Goal: Task Accomplishment & Management: Complete application form

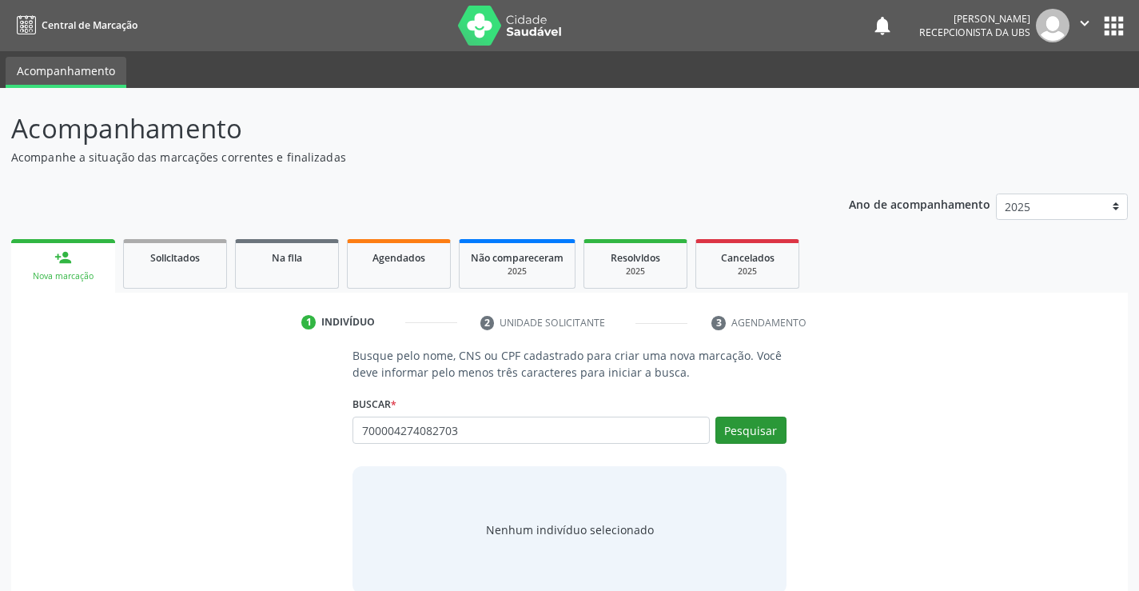
type input "700004274082703"
click at [738, 419] on button "Pesquisar" at bounding box center [750, 429] width 71 height 27
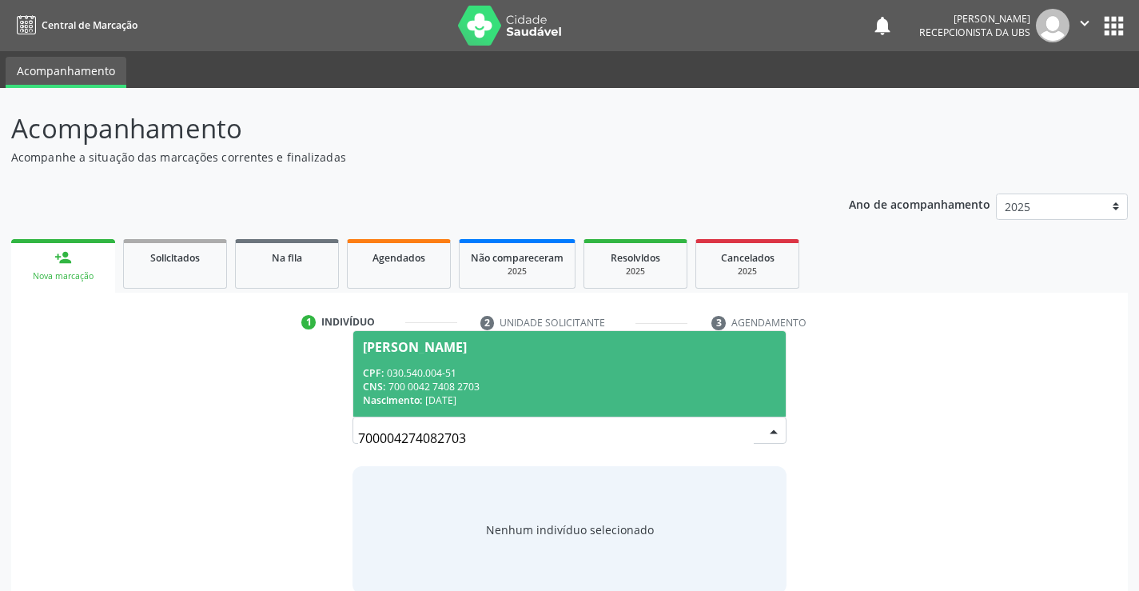
click at [589, 348] on div "[PERSON_NAME]" at bounding box center [569, 346] width 412 height 13
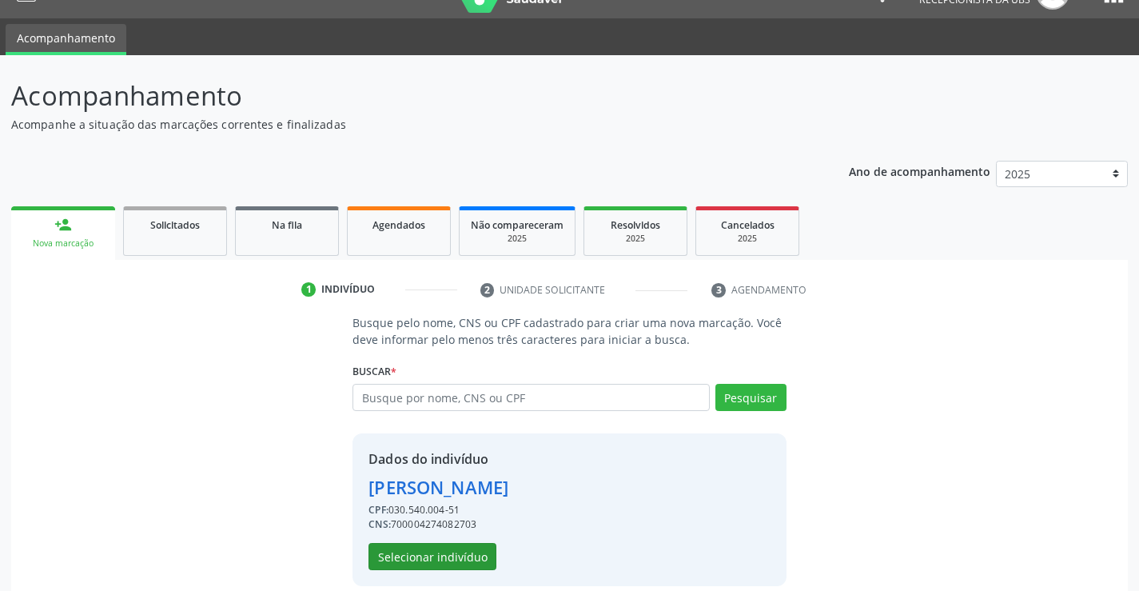
scroll to position [50, 0]
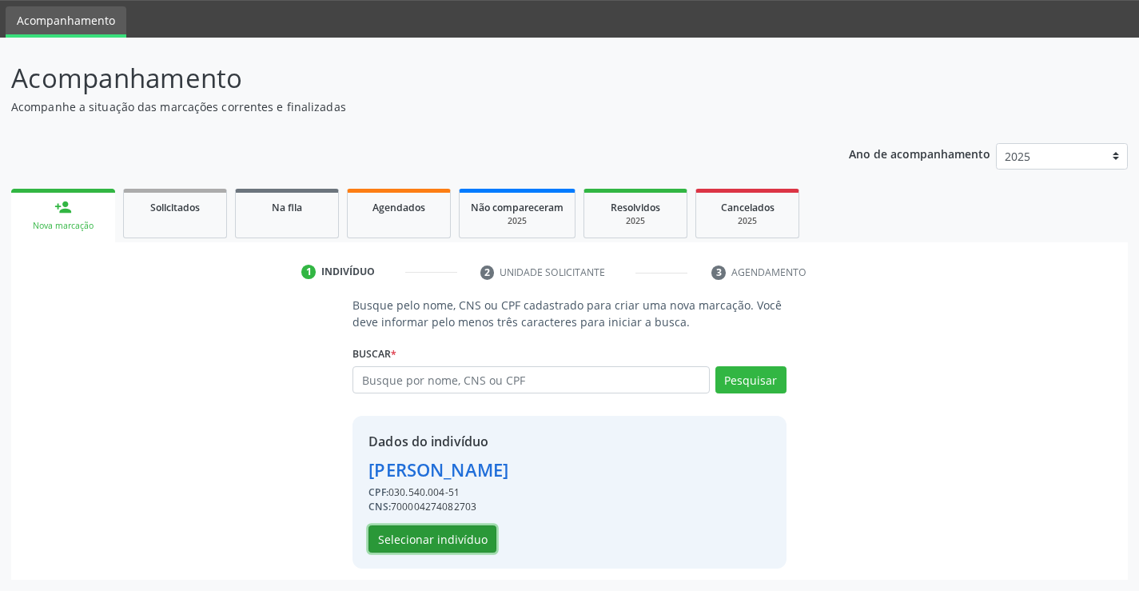
click at [459, 545] on button "Selecionar indivíduo" at bounding box center [432, 538] width 128 height 27
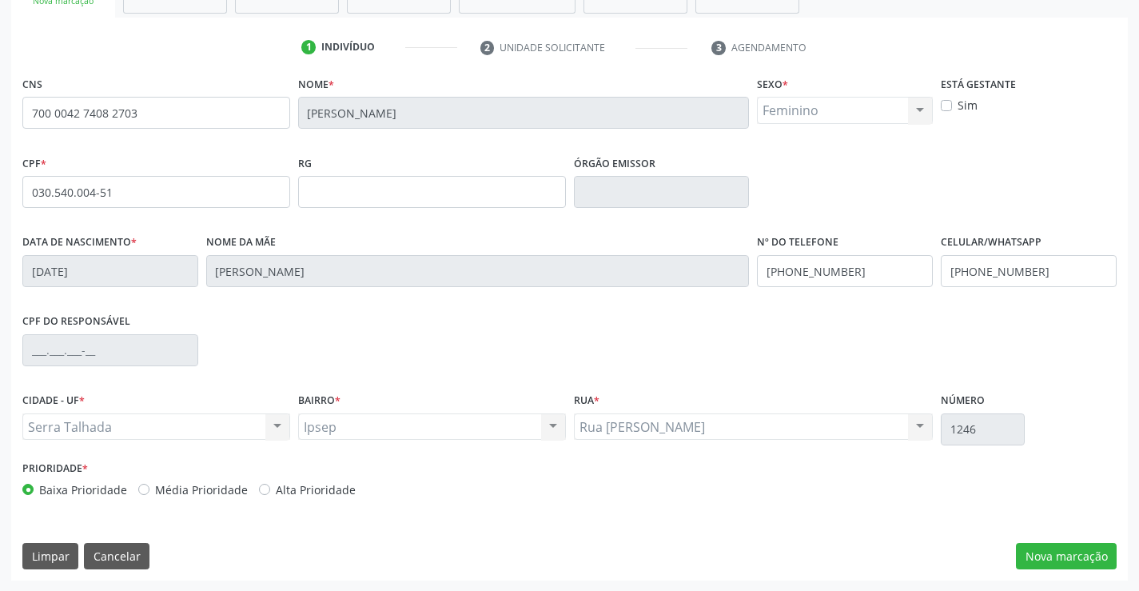
scroll to position [276, 0]
click at [839, 275] on input "[PHONE_NUMBER]" at bounding box center [845, 270] width 176 height 32
drag, startPoint x: 839, startPoint y: 275, endPoint x: 844, endPoint y: 257, distance: 19.0
click at [840, 271] on input "[PHONE_NUMBER]" at bounding box center [845, 270] width 176 height 32
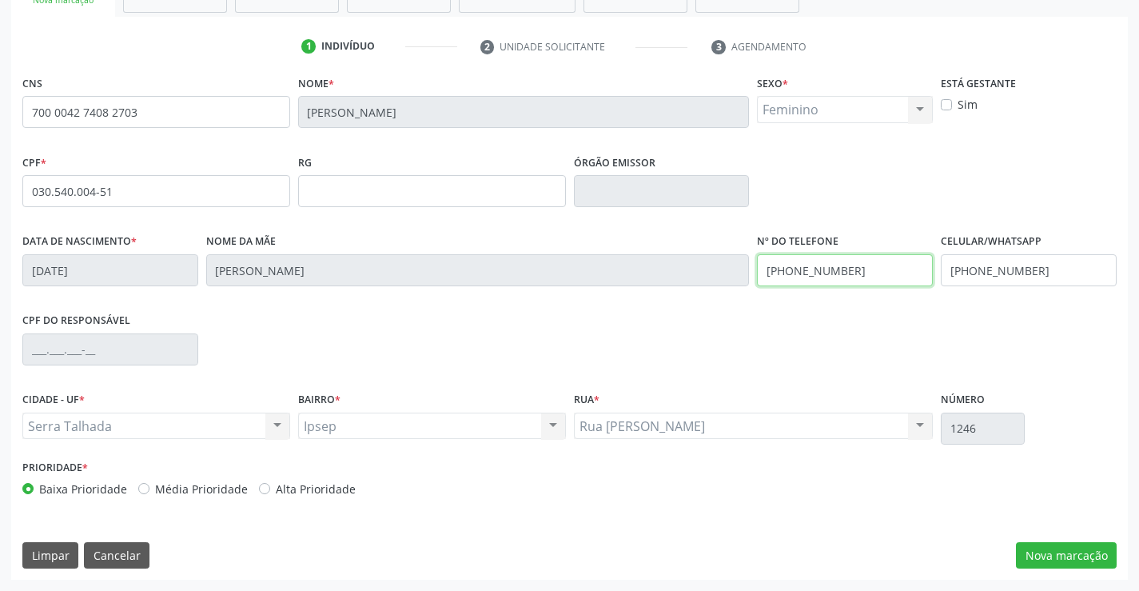
type input "[PHONE_NUMBER]"
click at [1007, 276] on input "[PHONE_NUMBER]" at bounding box center [1029, 270] width 176 height 32
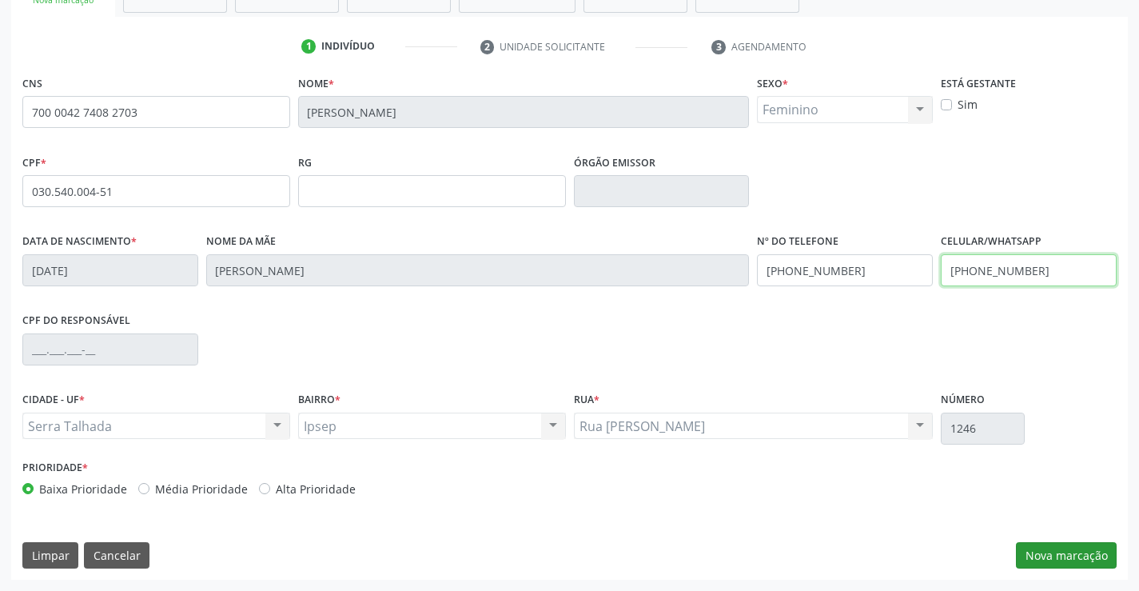
type input "[PHONE_NUMBER]"
click at [1052, 548] on button "Nova marcação" at bounding box center [1066, 555] width 101 height 27
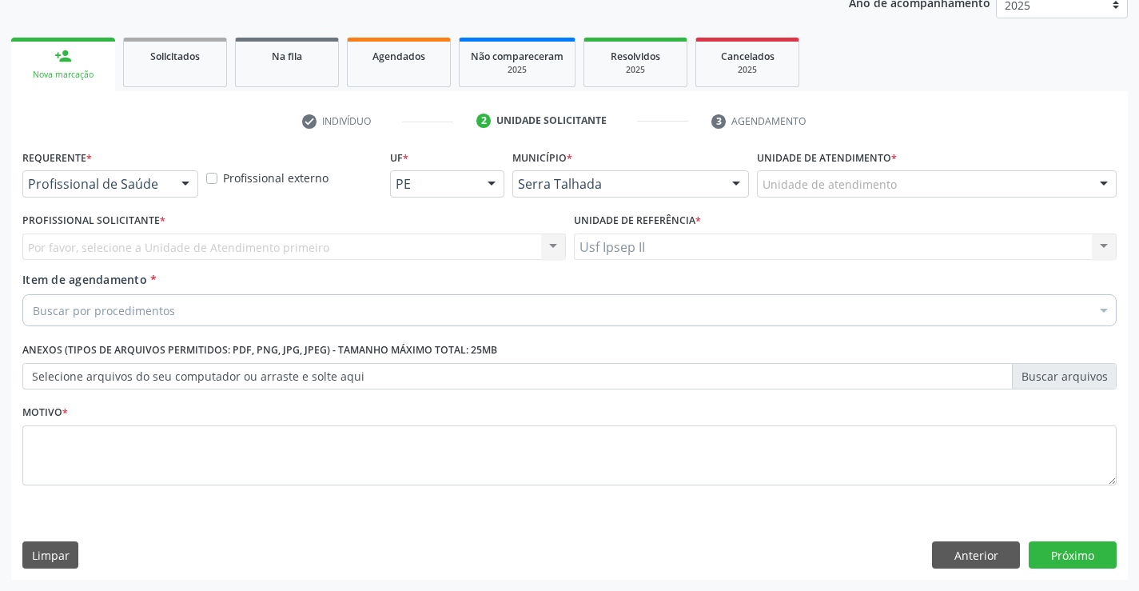
scroll to position [201, 0]
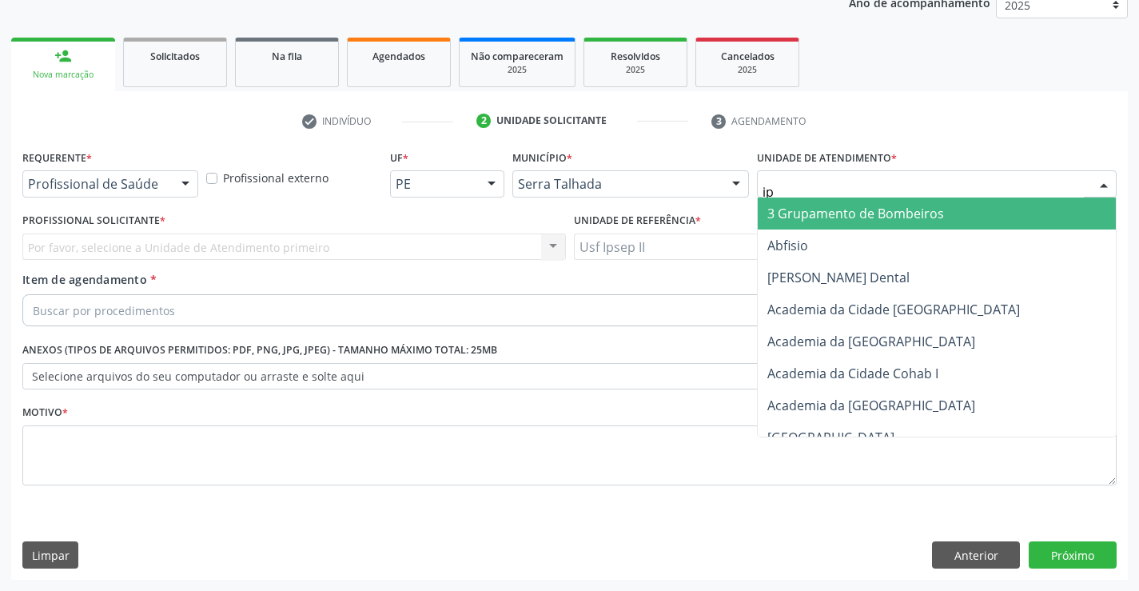
type input "ips"
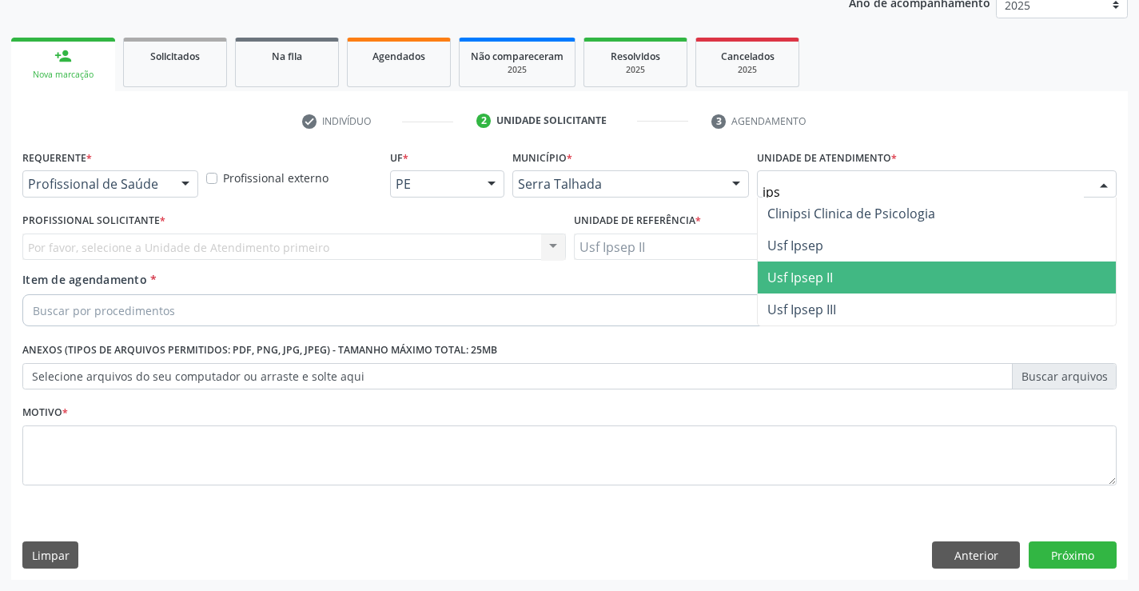
click at [874, 263] on span "Usf Ipsep II" at bounding box center [937, 277] width 358 height 32
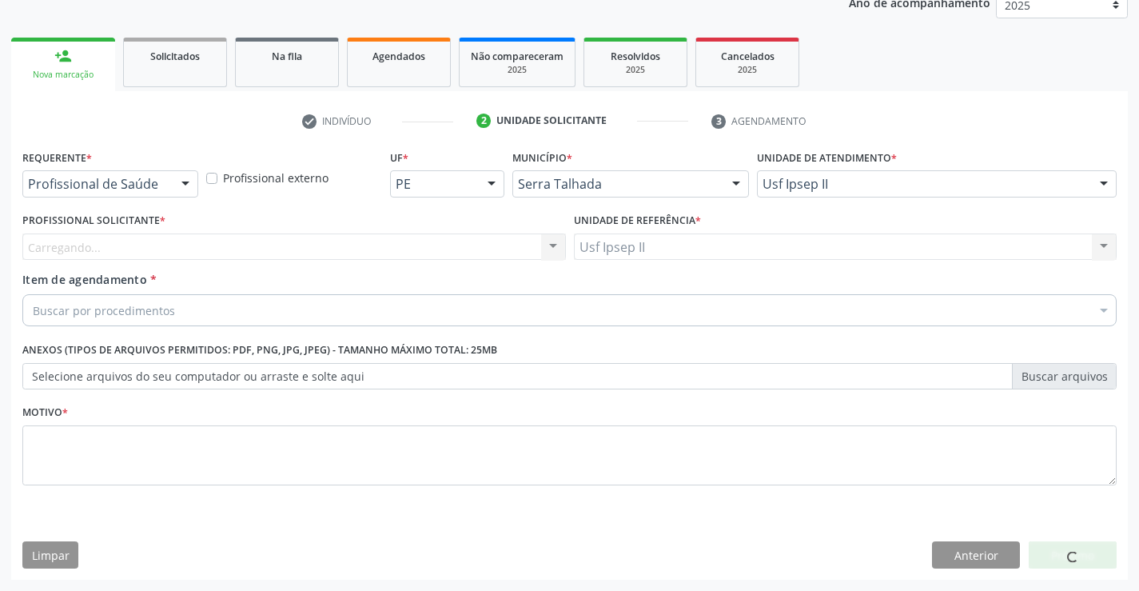
click at [256, 244] on div "Carregando... Nenhum resultado encontrado para: " " Não há nenhuma opção para s…" at bounding box center [293, 246] width 543 height 27
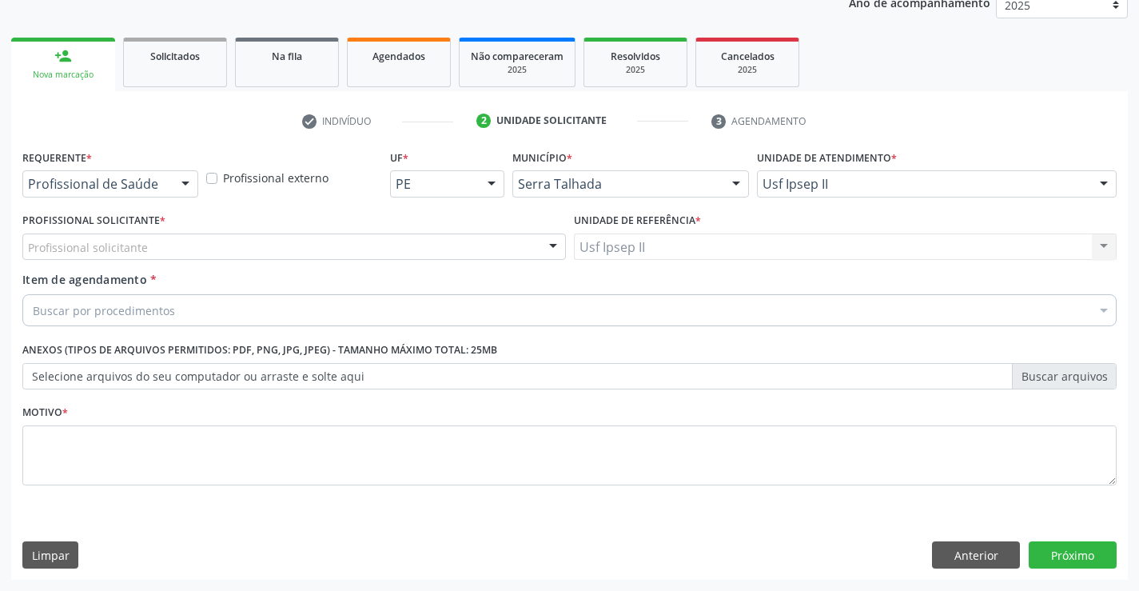
click at [260, 246] on div "Profissional solicitante" at bounding box center [293, 246] width 543 height 27
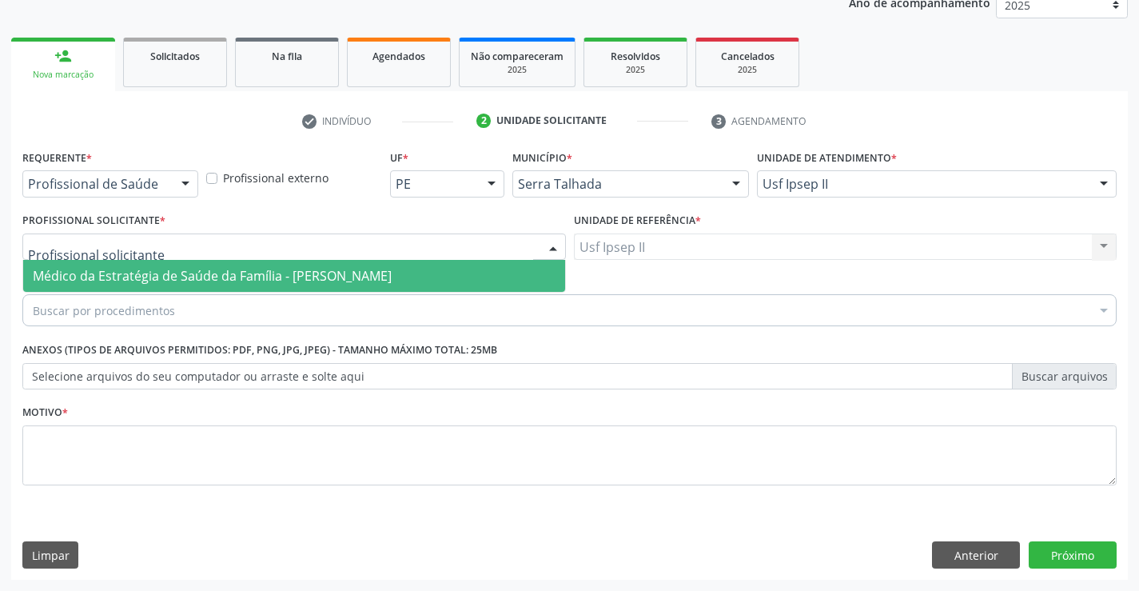
click at [220, 280] on span "Médico da Estratégia de Saúde da Família - [PERSON_NAME]" at bounding box center [212, 276] width 359 height 18
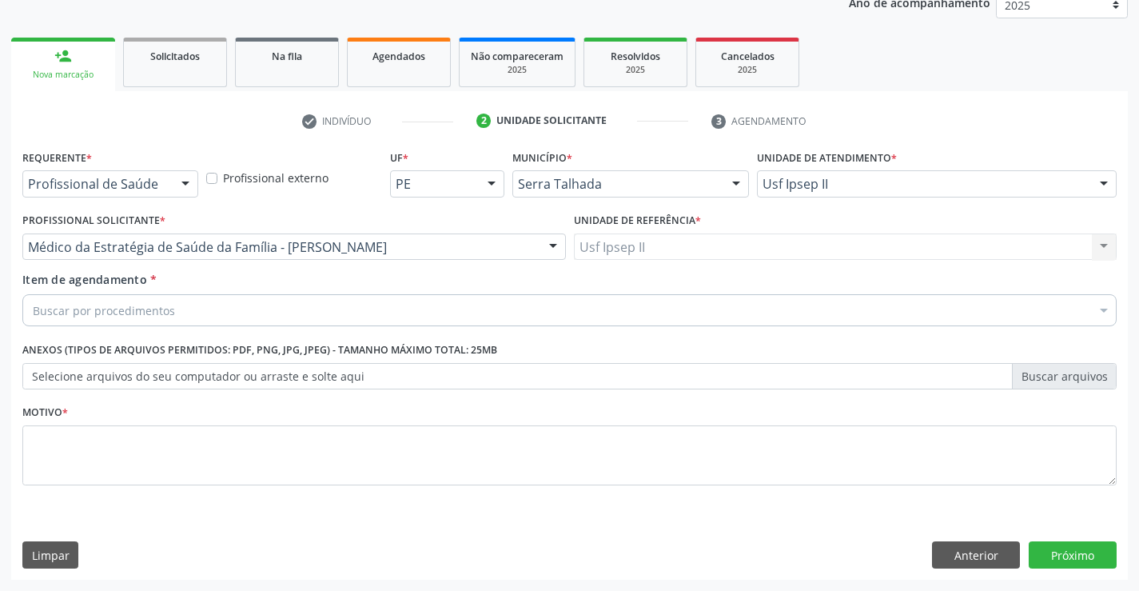
click at [213, 305] on div "Buscar por procedimentos" at bounding box center [569, 310] width 1094 height 32
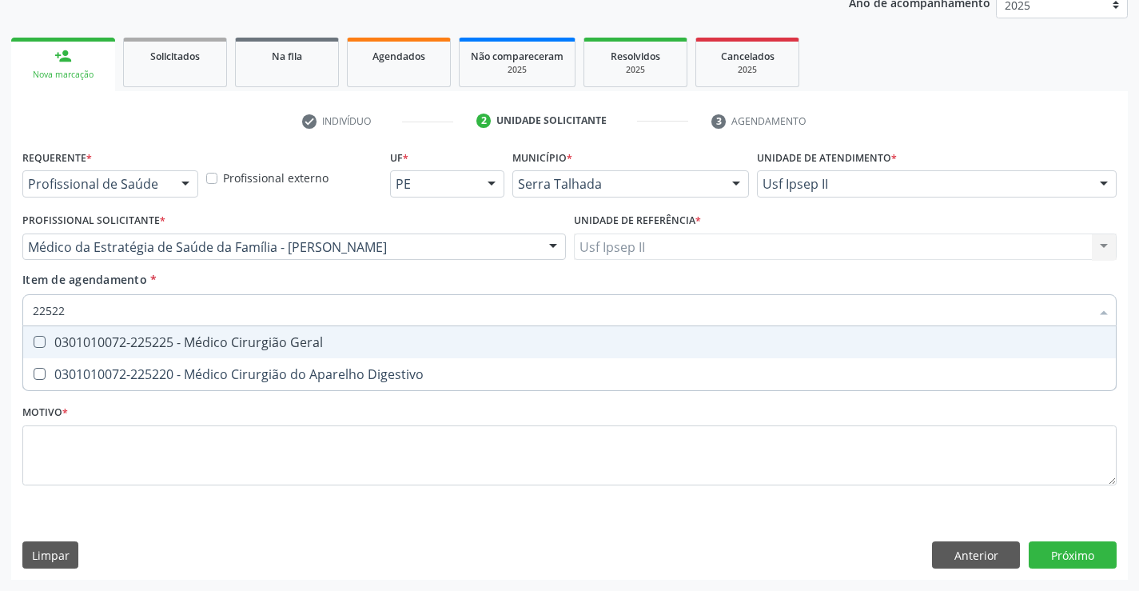
type input "225225"
click at [213, 338] on div "0301010072-225225 - Médico Cirurgião Geral" at bounding box center [569, 342] width 1073 height 13
checkbox Geral "true"
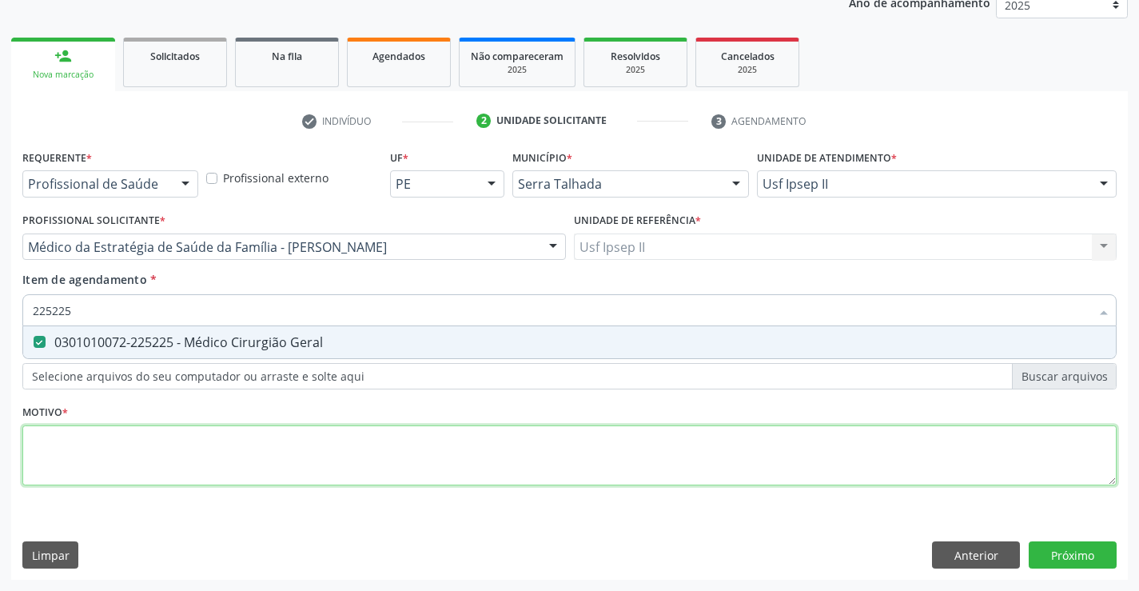
click at [157, 456] on div "Requerente * Profissional de Saúde Profissional de Saúde Paciente Nenhum result…" at bounding box center [569, 326] width 1094 height 362
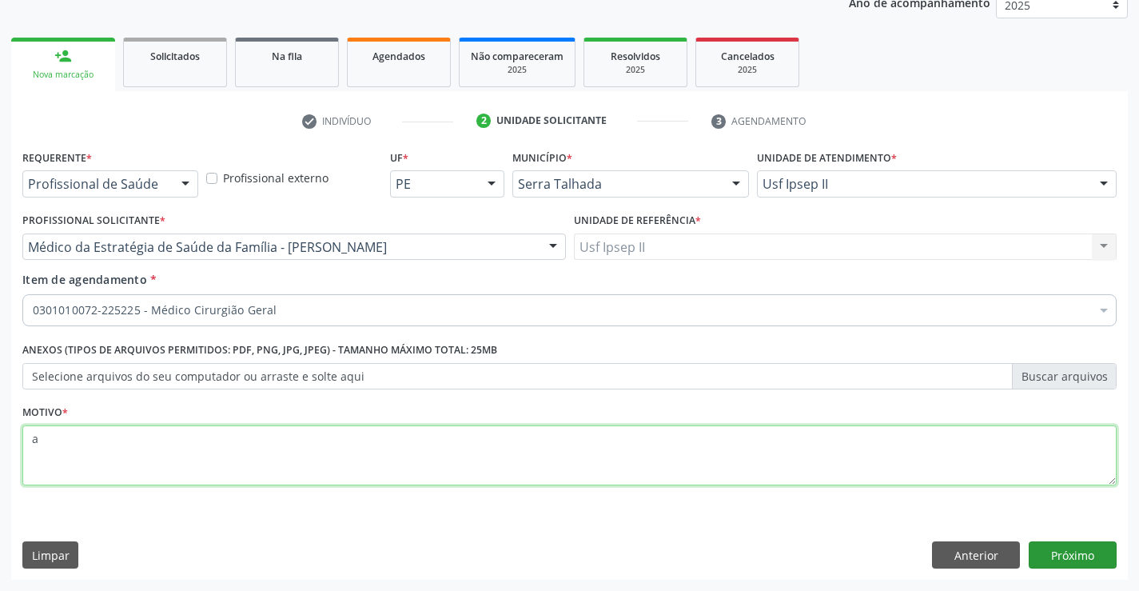
type textarea "a"
click at [1058, 543] on button "Próximo" at bounding box center [1072, 554] width 88 height 27
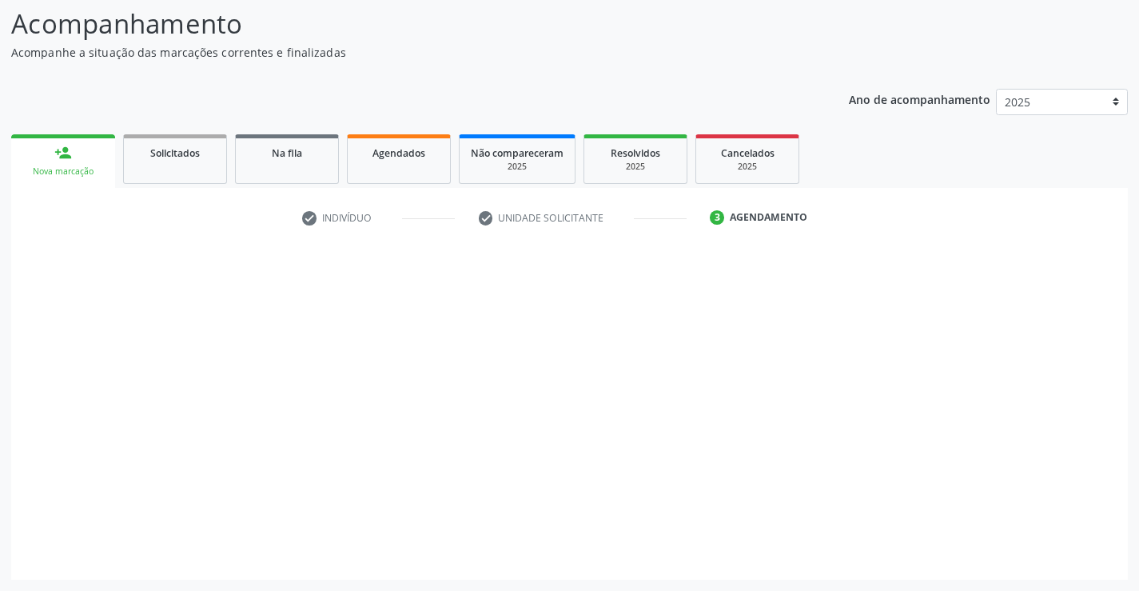
scroll to position [105, 0]
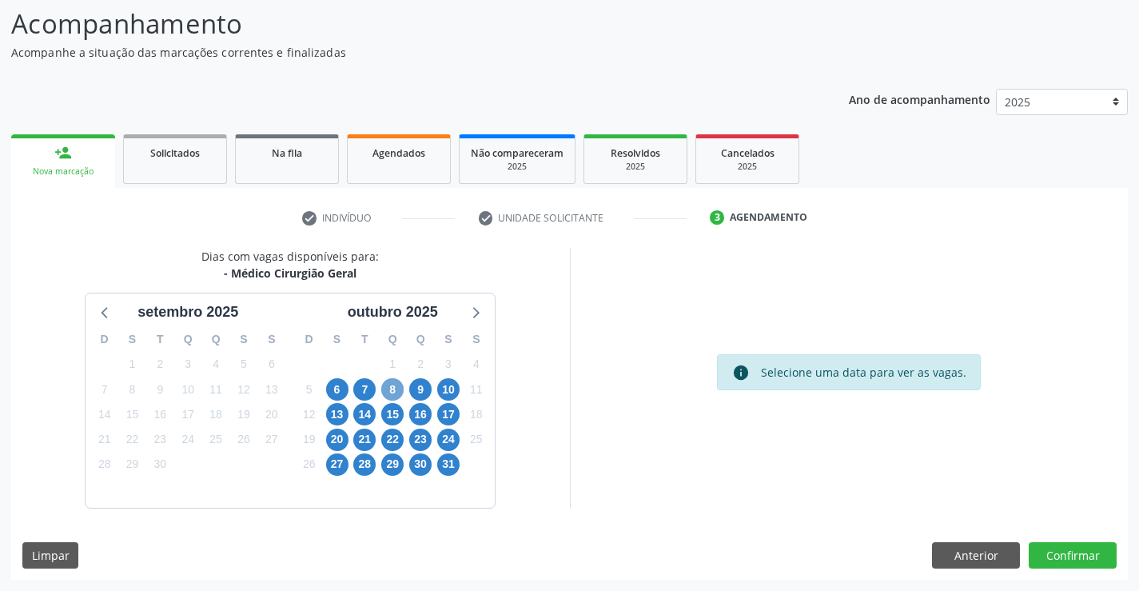
click at [388, 388] on span "8" at bounding box center [392, 389] width 22 height 22
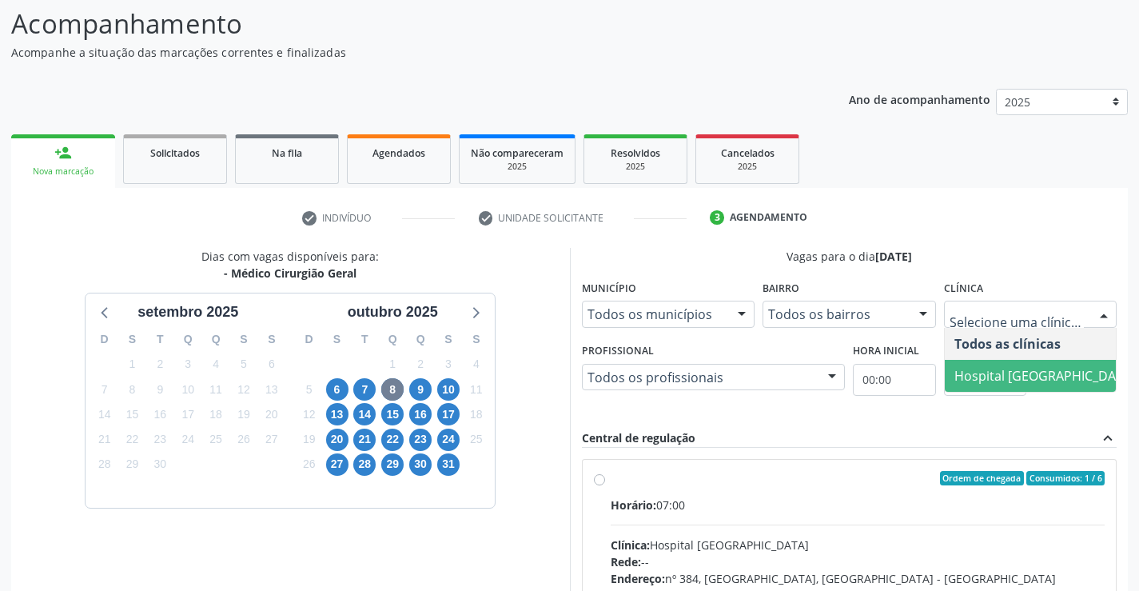
click at [1000, 380] on span "Hospital [GEOGRAPHIC_DATA]" at bounding box center [1044, 376] width 181 height 18
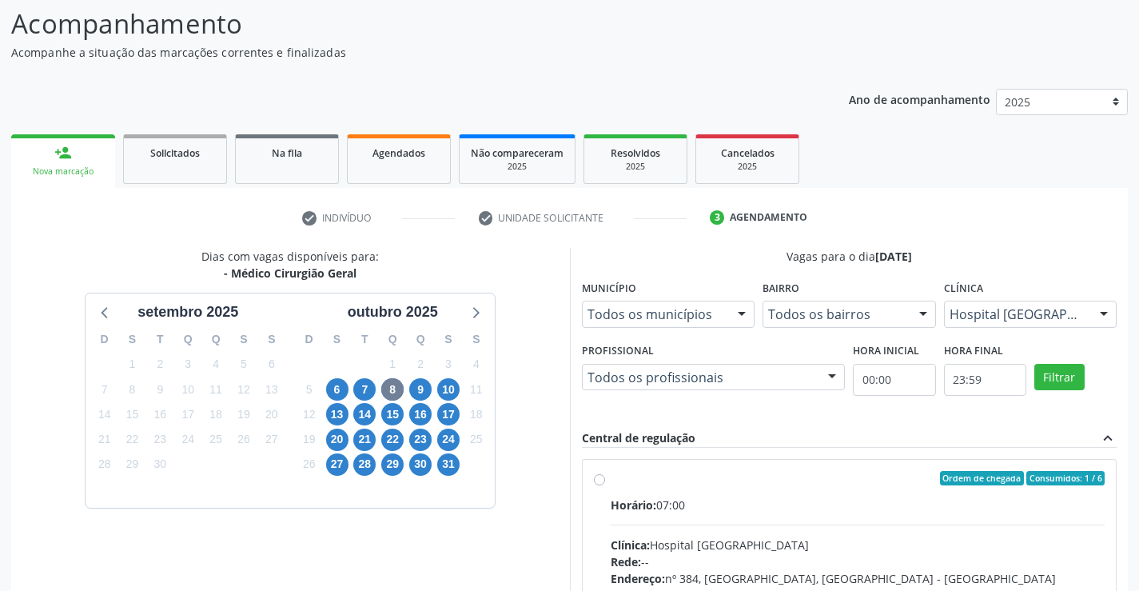
click at [822, 377] on div at bounding box center [832, 377] width 24 height 27
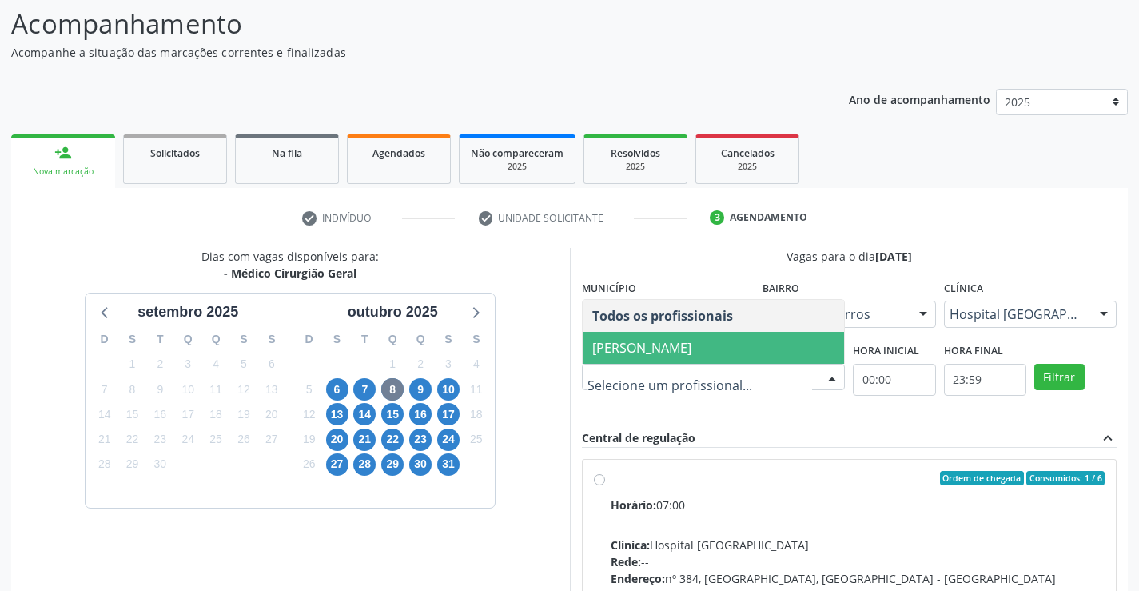
click at [691, 353] on span "[PERSON_NAME]" at bounding box center [641, 348] width 99 height 18
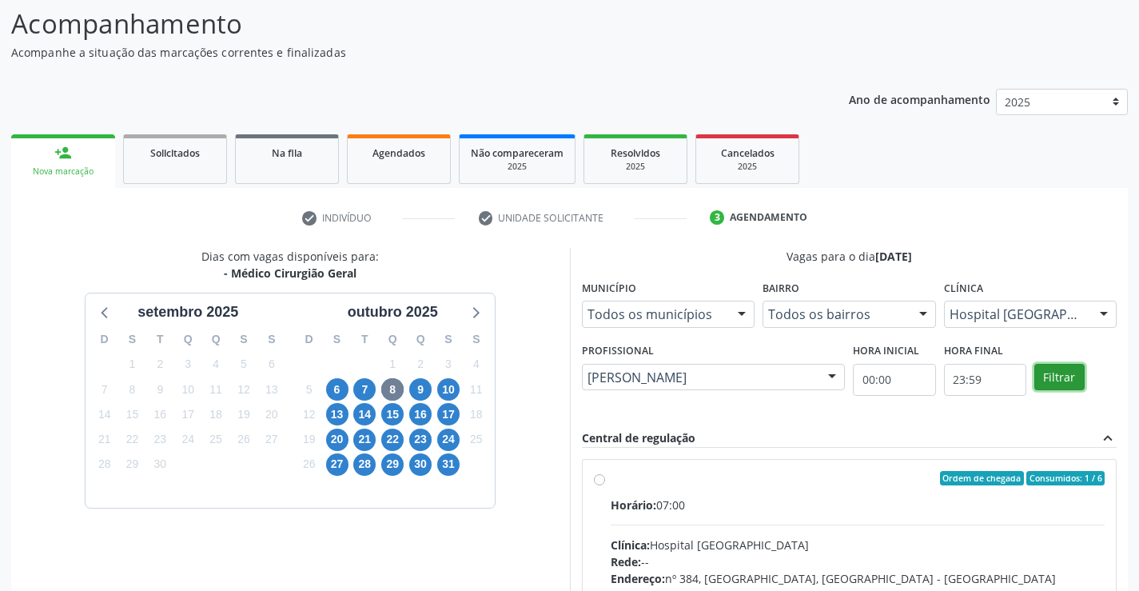
click at [1056, 384] on button "Filtrar" at bounding box center [1059, 377] width 50 height 27
click at [943, 487] on label "Ordem de chegada Consumidos: 1 / 6 Horário: 07:00 Clínica: Hospital [GEOGRAPHIC…" at bounding box center [858, 593] width 495 height 245
click at [605, 485] on input "Ordem de chegada Consumidos: 1 / 6 Horário: 07:00 Clínica: Hospital [GEOGRAPHIC…" at bounding box center [599, 478] width 11 height 14
radio input "true"
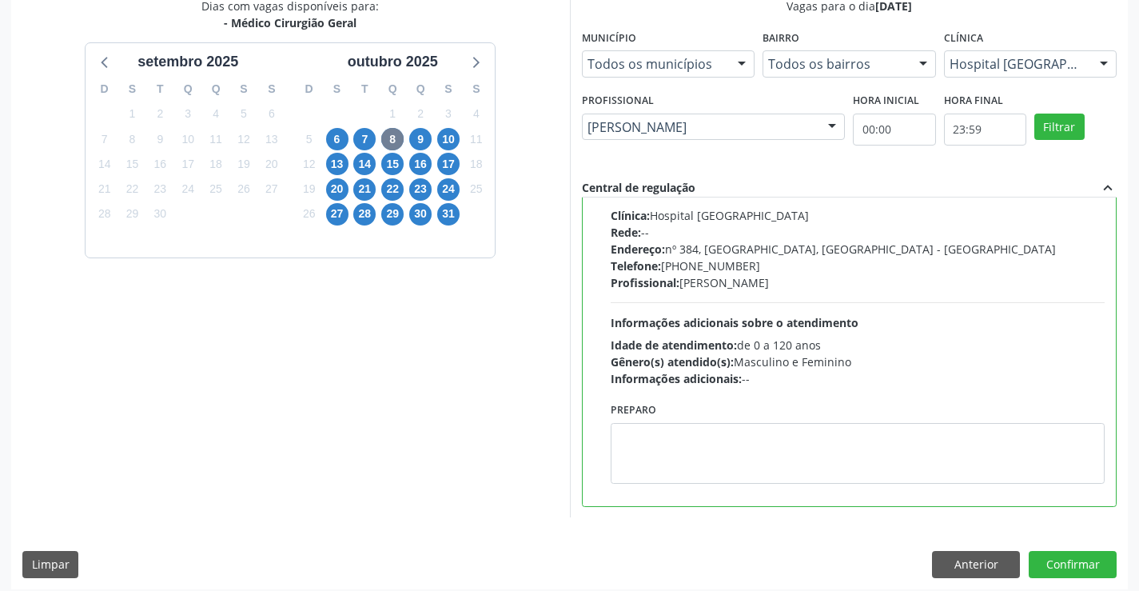
scroll to position [364, 0]
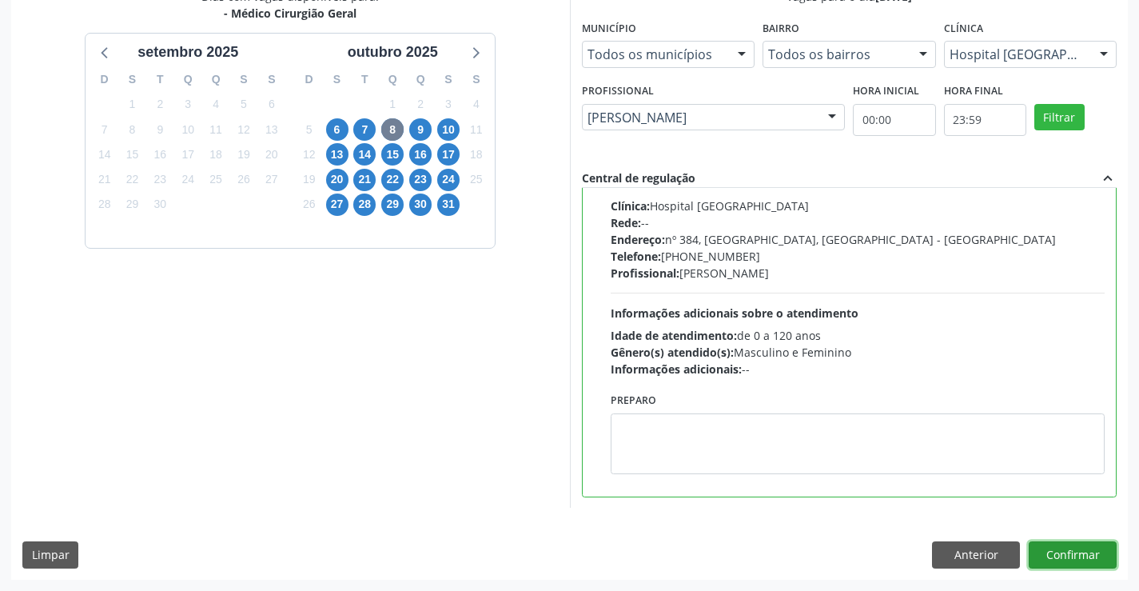
click at [1076, 564] on button "Confirmar" at bounding box center [1072, 554] width 88 height 27
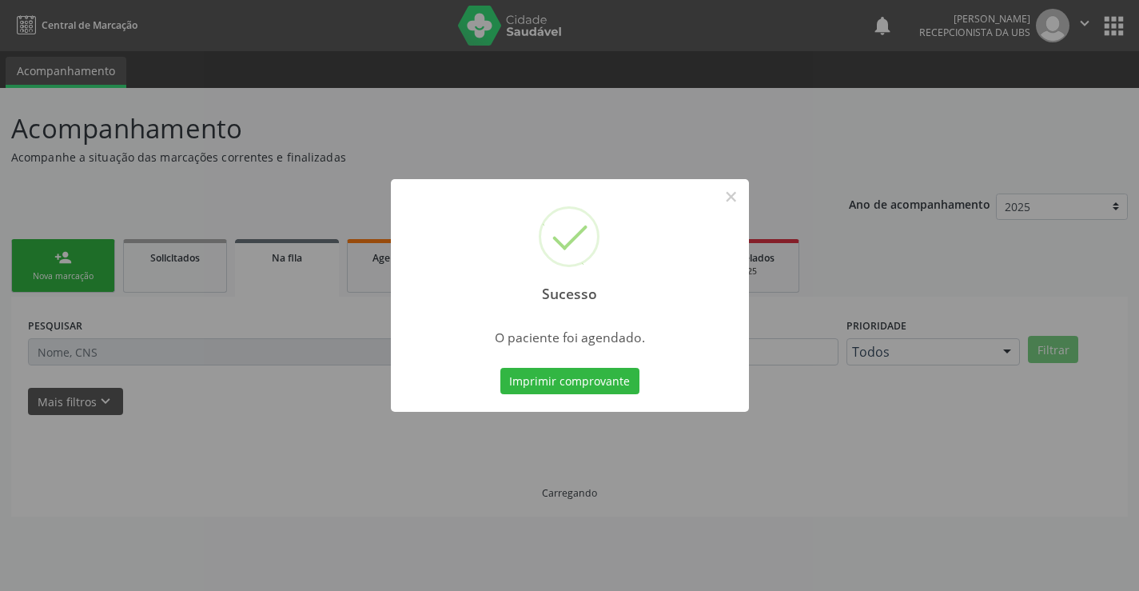
scroll to position [0, 0]
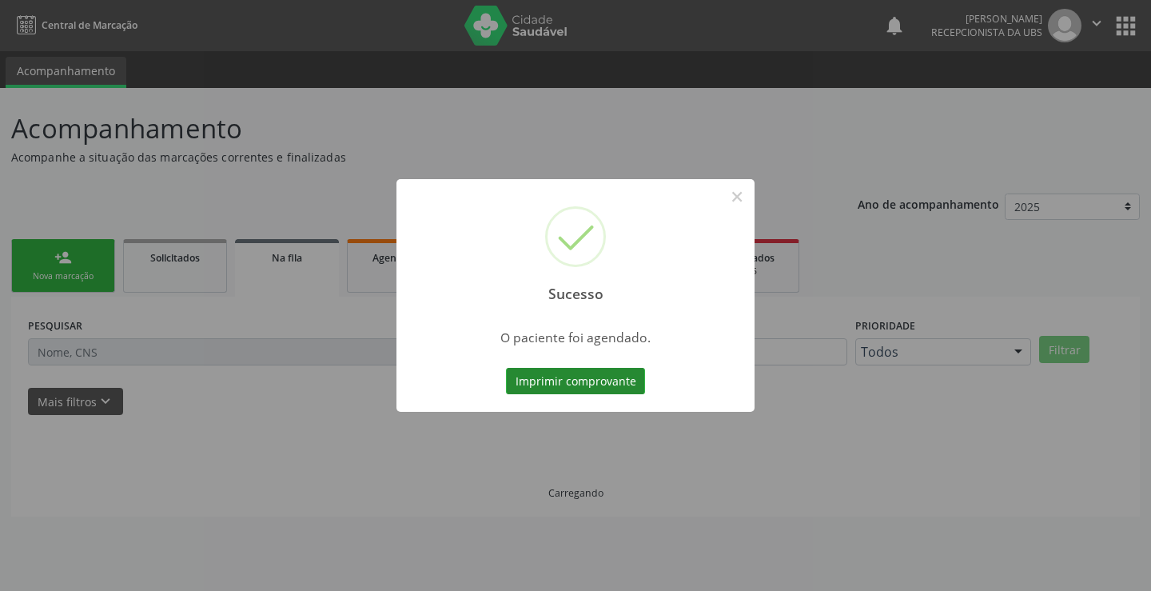
click at [600, 382] on button "Imprimir comprovante" at bounding box center [575, 381] width 139 height 27
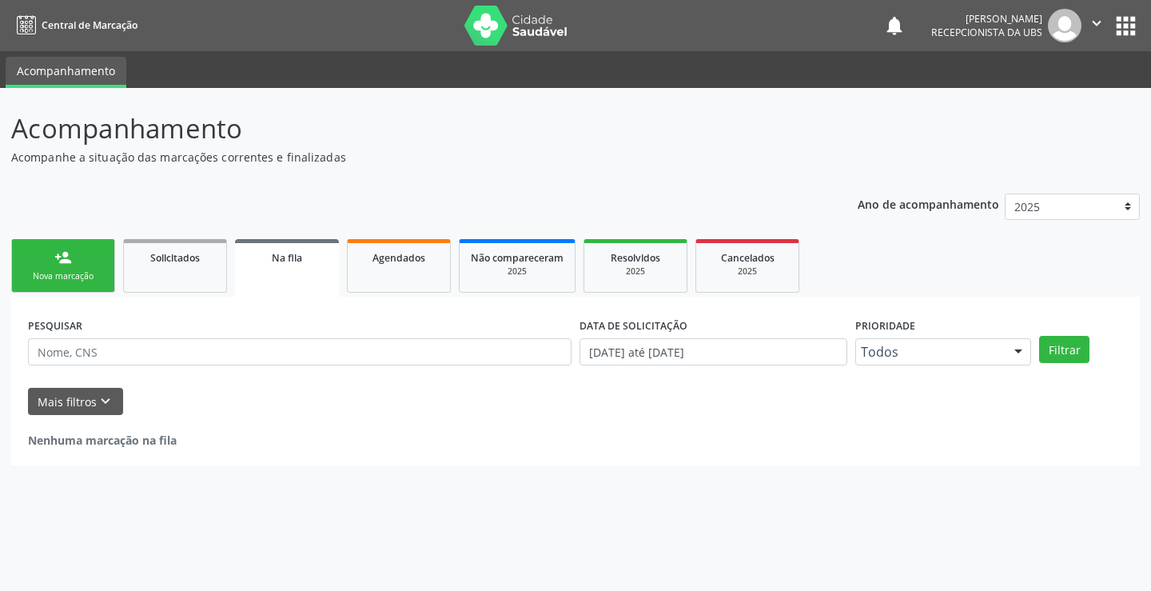
click at [82, 275] on div "Nova marcação" at bounding box center [63, 276] width 80 height 12
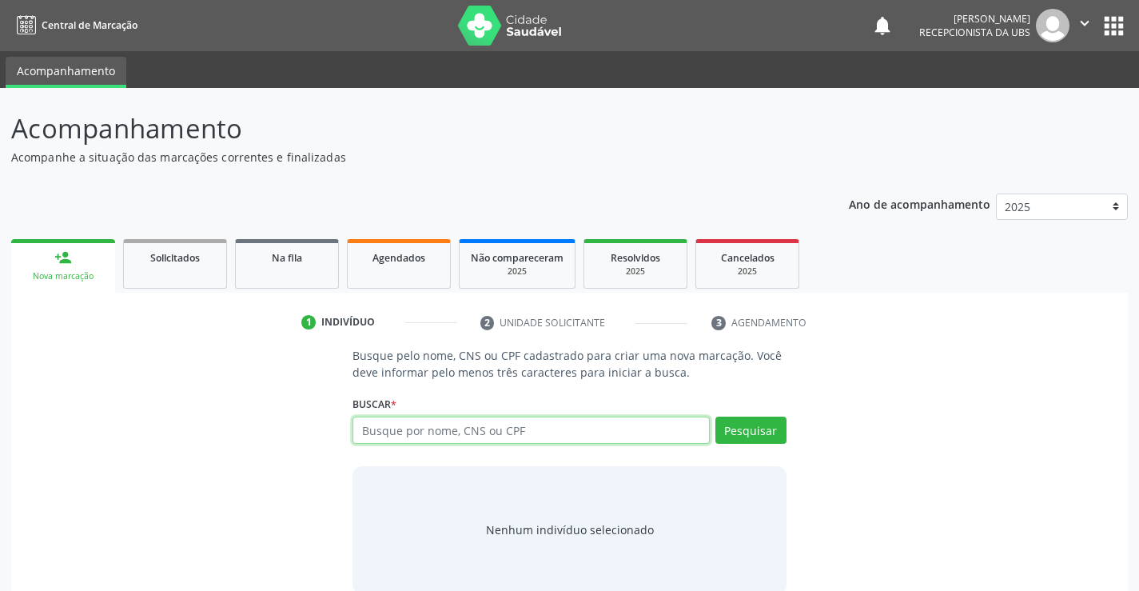
click at [412, 442] on input "text" at bounding box center [530, 429] width 356 height 27
paste input "708403749028768"
type input "708403749028768"
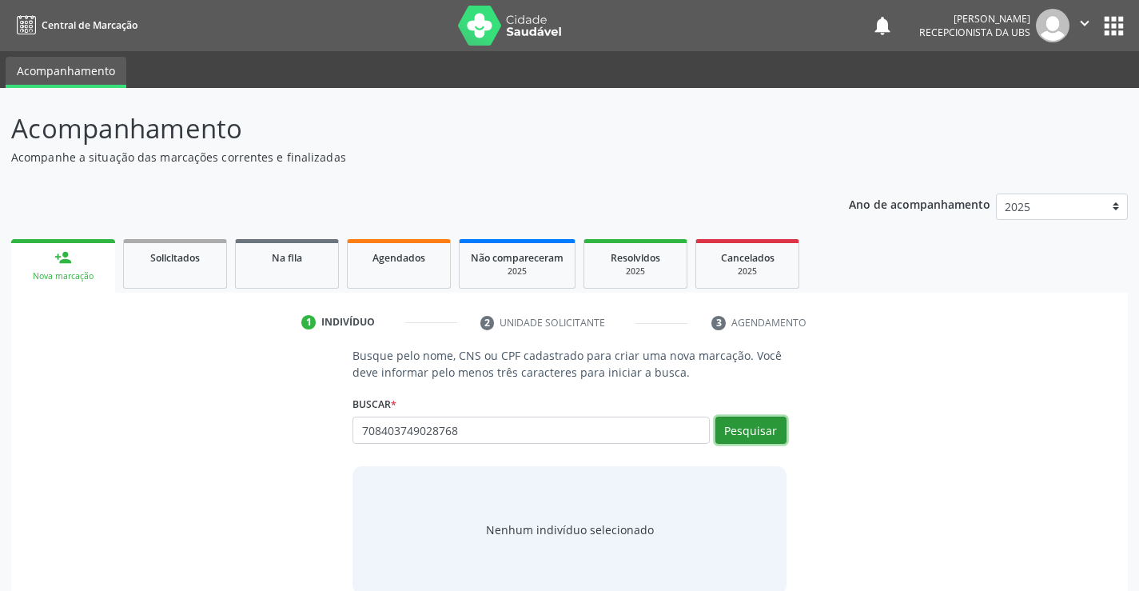
click at [738, 426] on button "Pesquisar" at bounding box center [750, 429] width 71 height 27
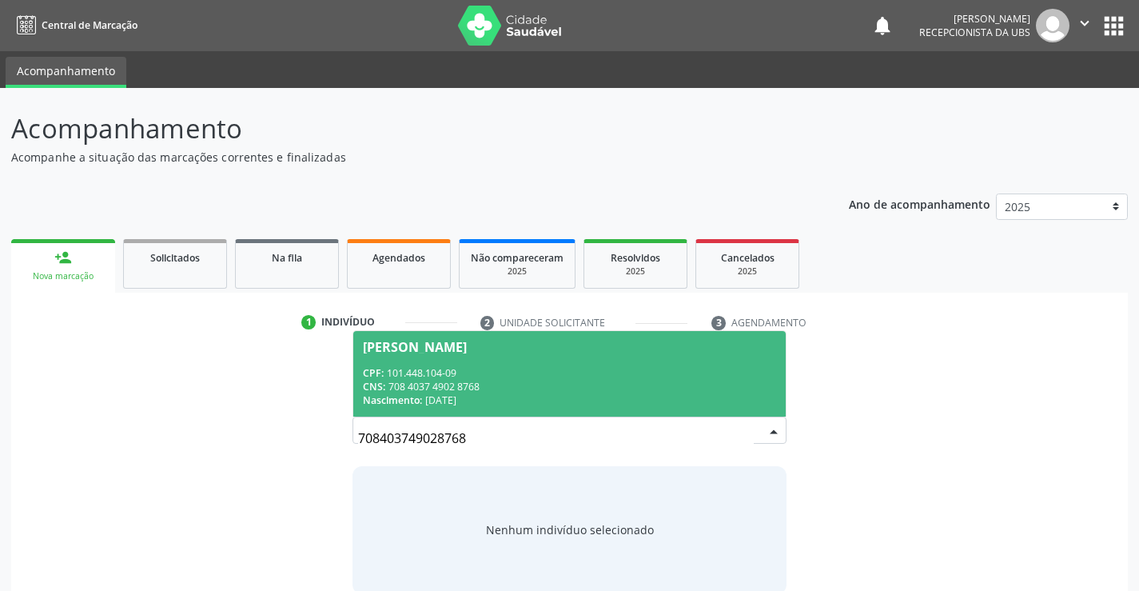
click at [563, 372] on div "CPF: 101.448.104-09" at bounding box center [569, 373] width 412 height 14
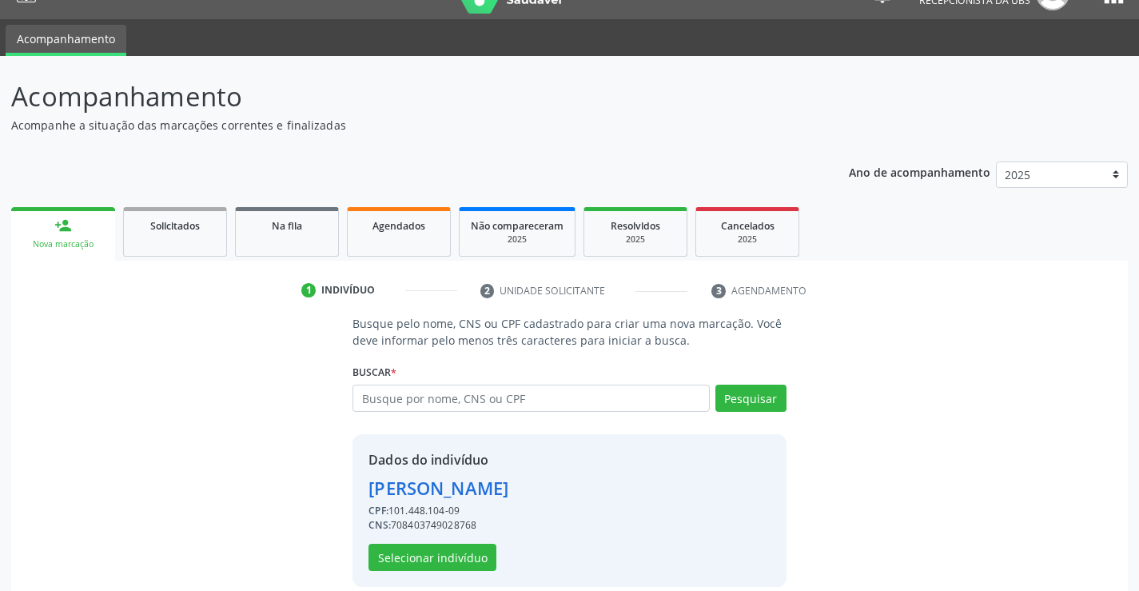
scroll to position [50, 0]
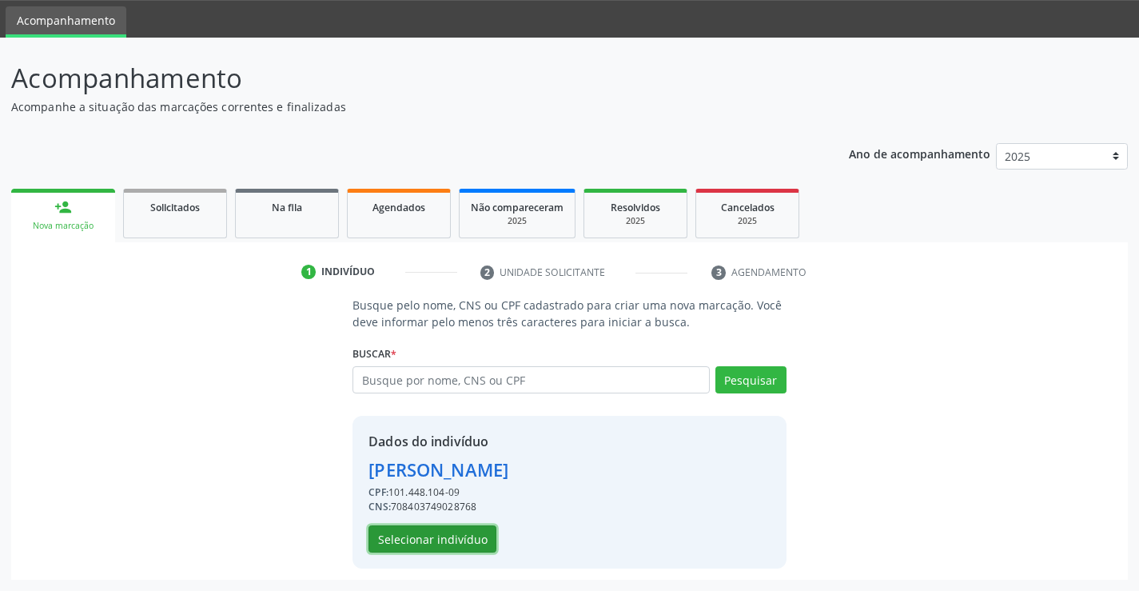
click at [457, 534] on button "Selecionar indivíduo" at bounding box center [432, 538] width 128 height 27
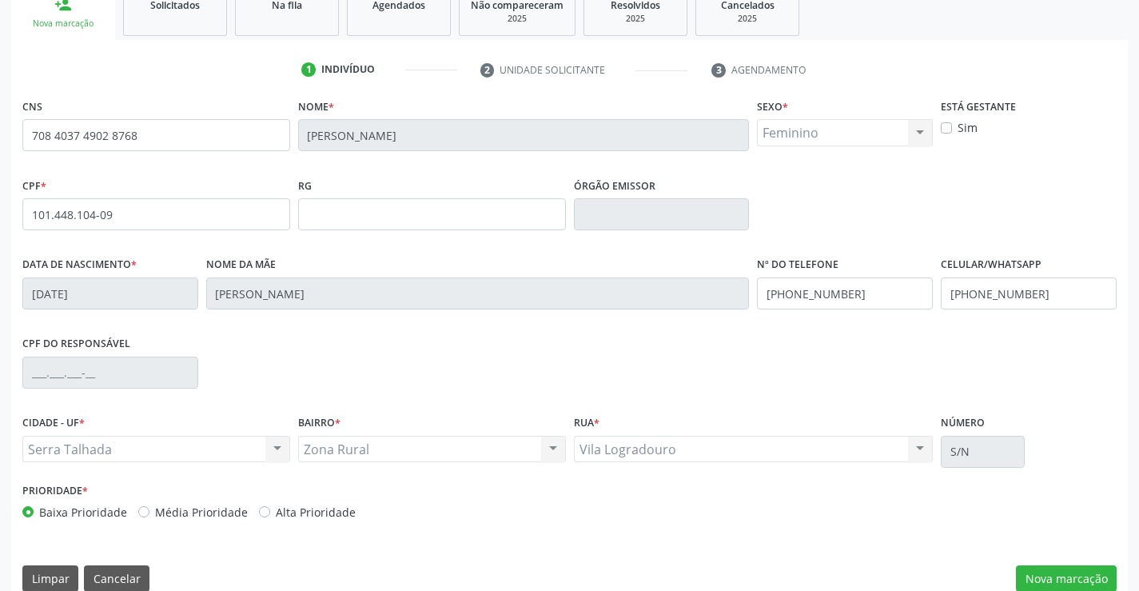
scroll to position [276, 0]
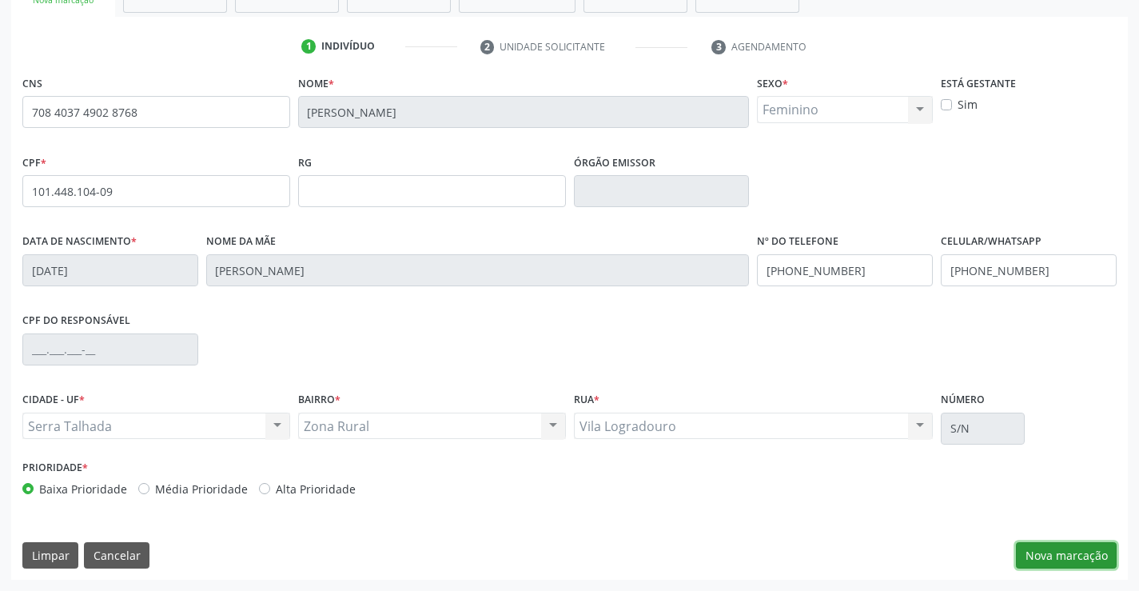
click at [1077, 559] on button "Nova marcação" at bounding box center [1066, 555] width 101 height 27
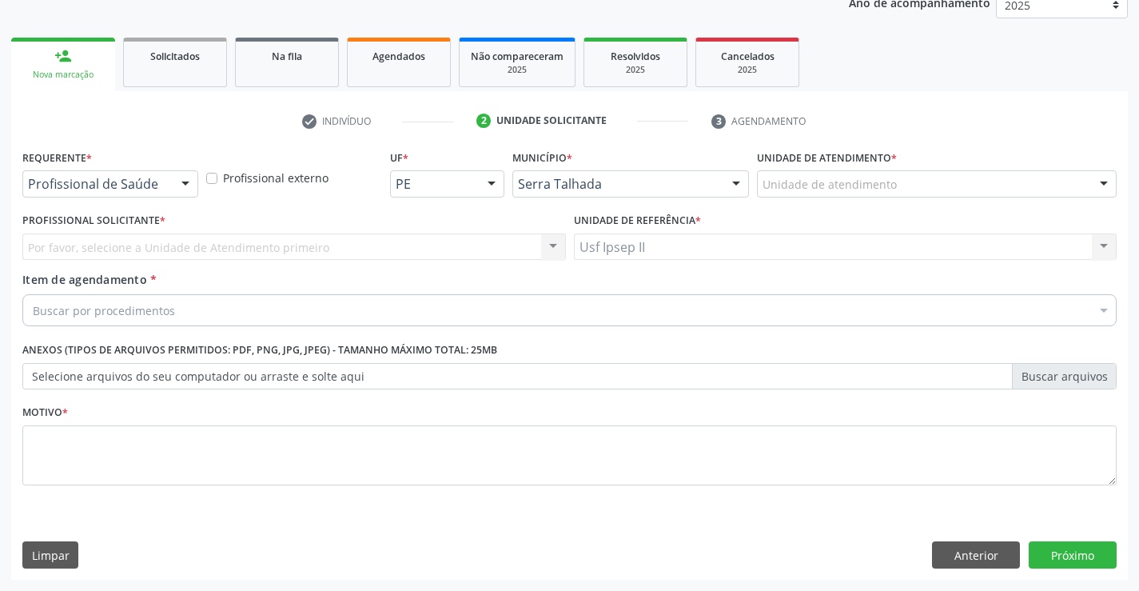
scroll to position [201, 0]
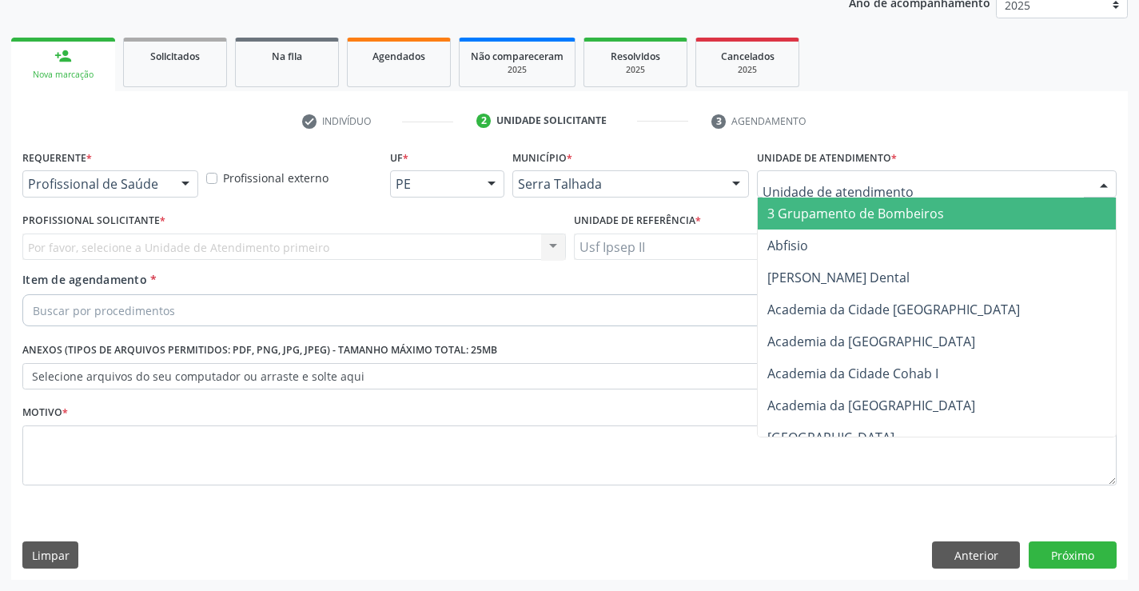
click at [905, 190] on div at bounding box center [937, 183] width 360 height 27
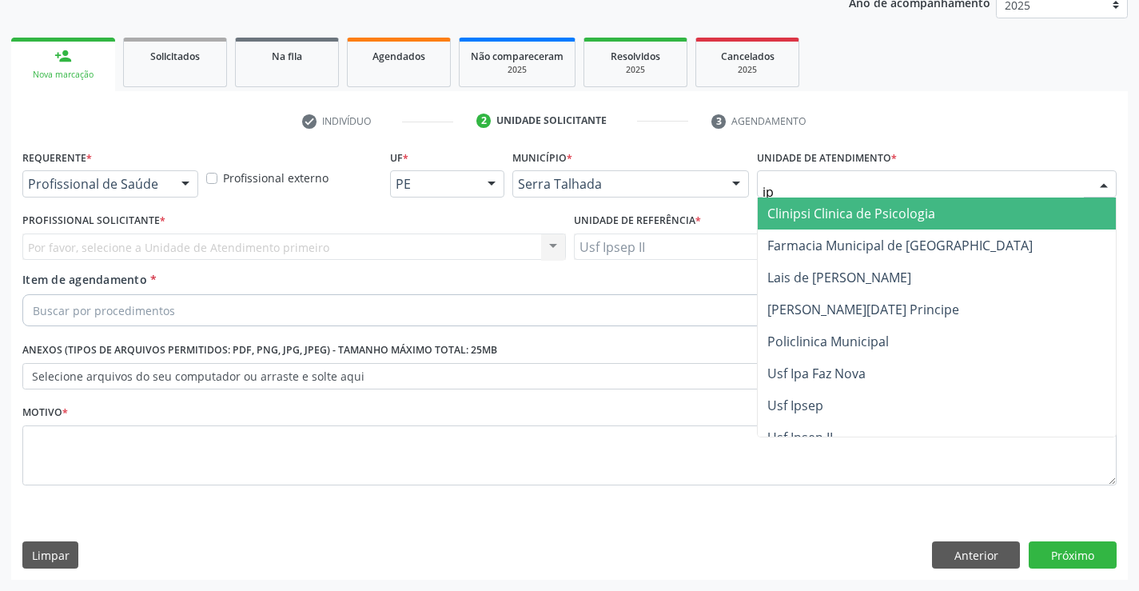
type input "ips"
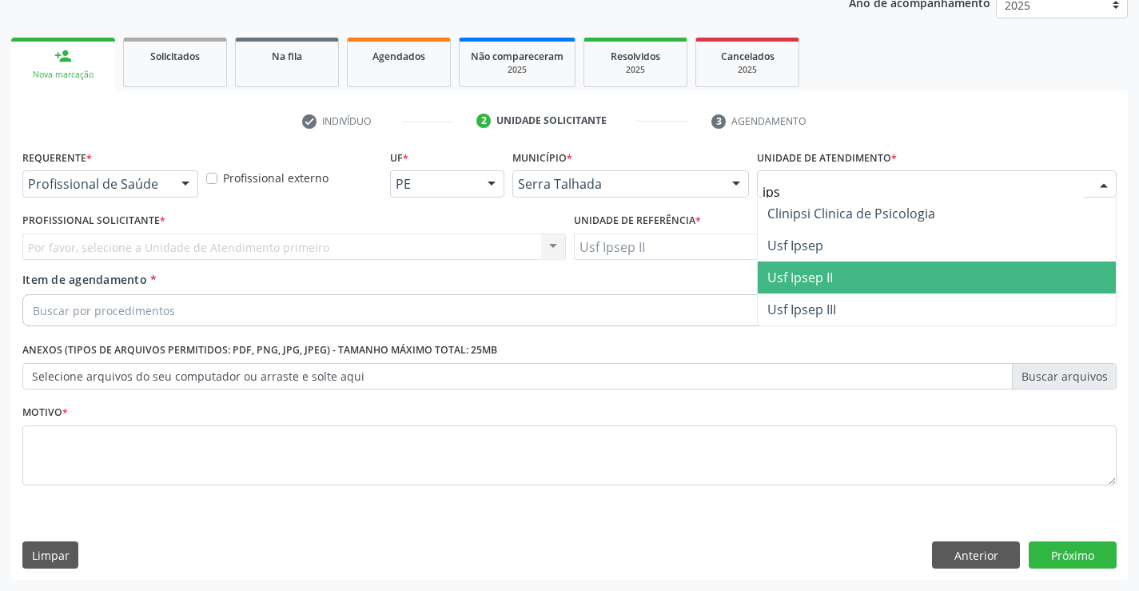
click at [826, 280] on span "Usf Ipsep II" at bounding box center [800, 278] width 66 height 18
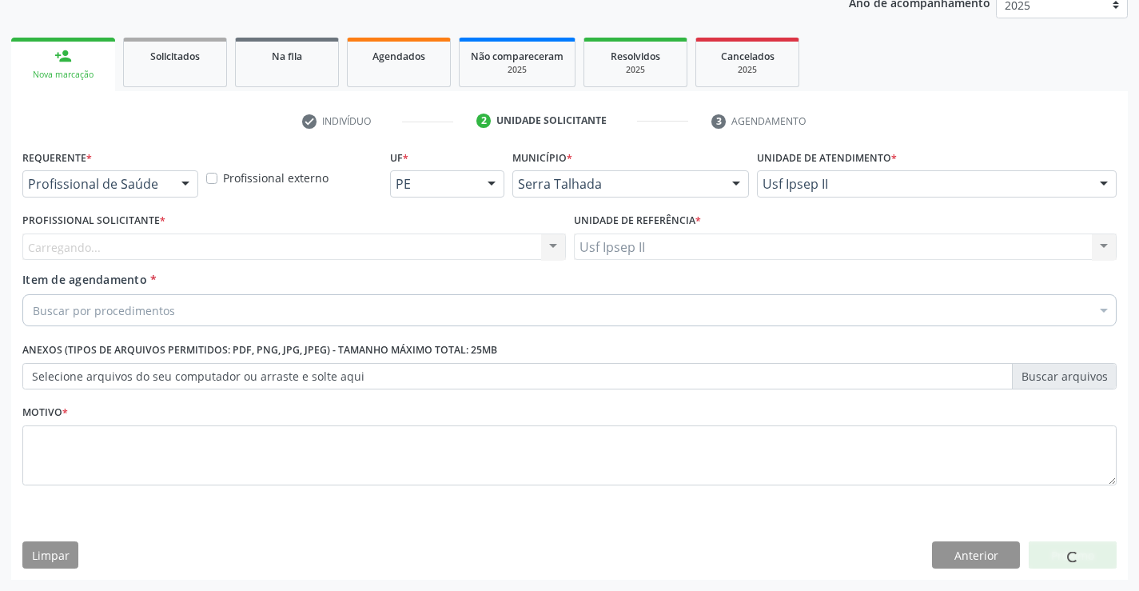
click at [167, 248] on div "Carregando... Nenhum resultado encontrado para: " " Não há nenhuma opção para s…" at bounding box center [293, 246] width 543 height 27
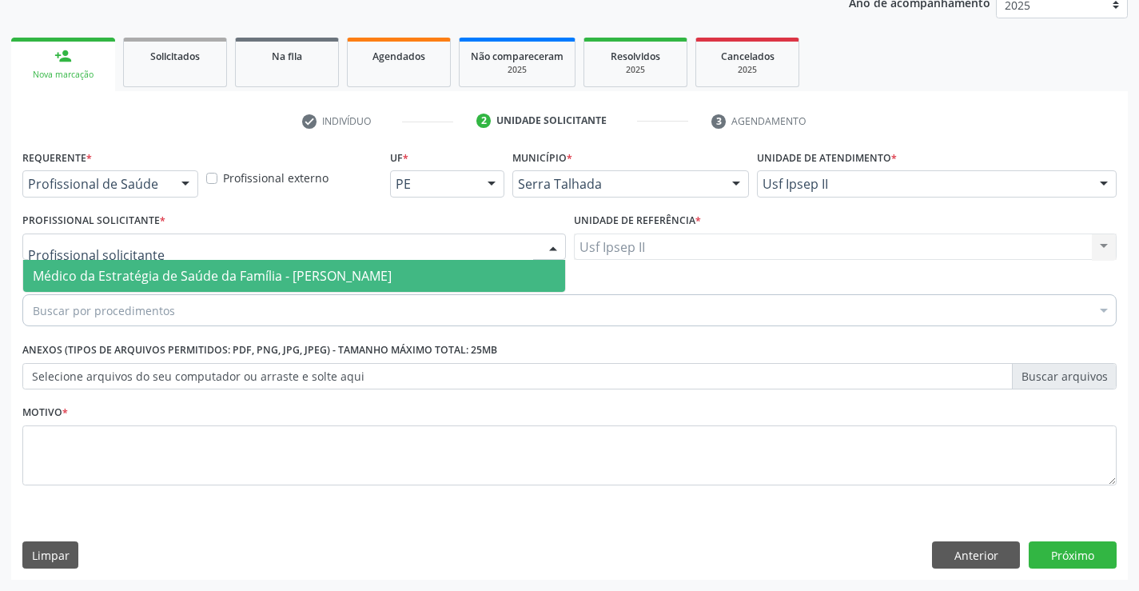
click at [177, 248] on div at bounding box center [293, 246] width 543 height 27
click at [179, 270] on span "Médico da Estratégia de Saúde da Família - [PERSON_NAME]" at bounding box center [212, 276] width 359 height 18
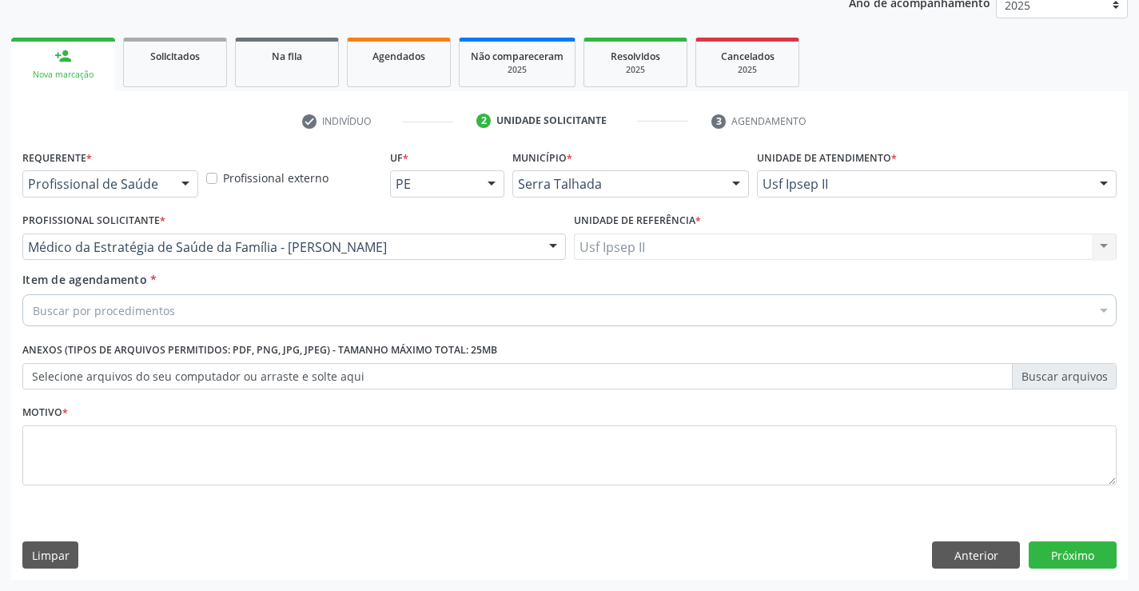
click at [181, 309] on div "Buscar por procedimentos" at bounding box center [569, 310] width 1094 height 32
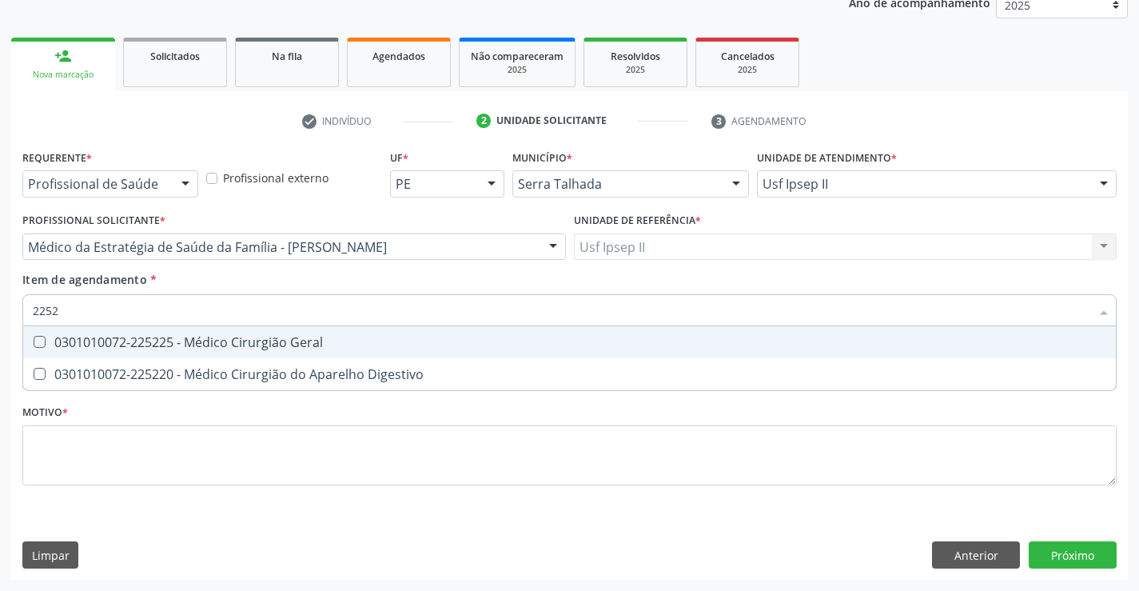
type input "22522"
click at [202, 340] on div "0301010072-225225 - Médico Cirurgião Geral" at bounding box center [569, 342] width 1073 height 13
checkbox Geral "true"
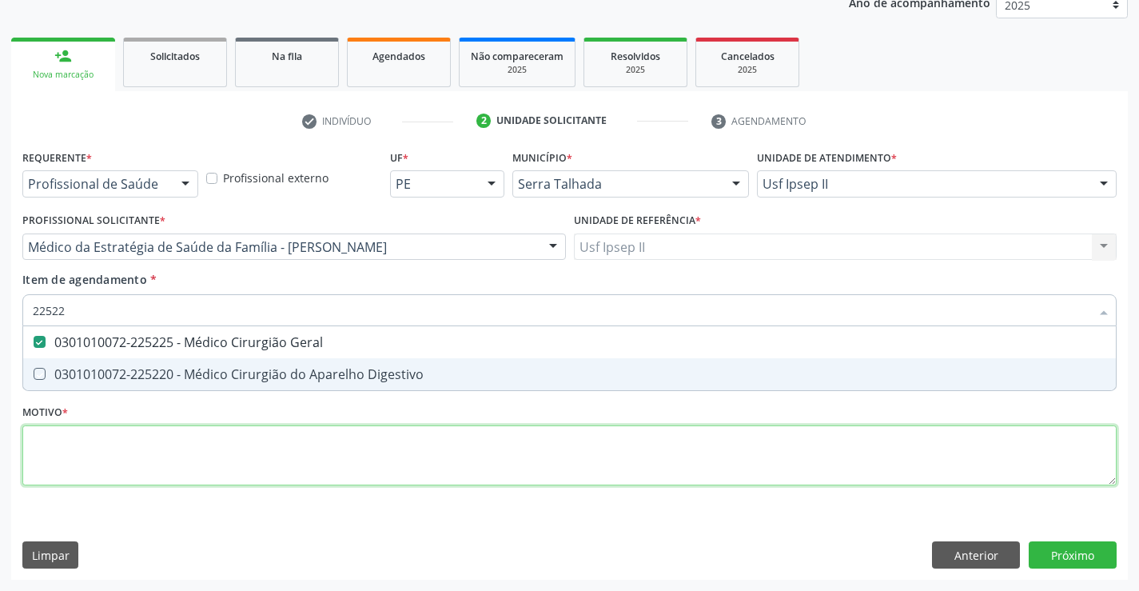
click at [156, 453] on div "Requerente * Profissional de Saúde Profissional de Saúde Paciente Nenhum result…" at bounding box center [569, 326] width 1094 height 362
type textarea "a"
checkbox Digestivo "true"
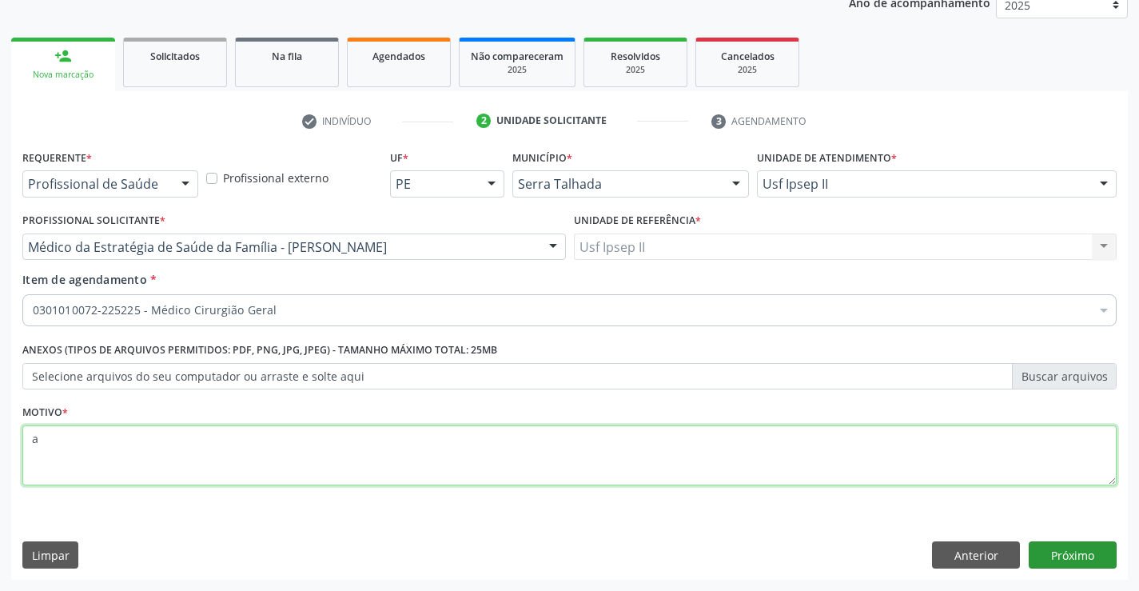
type textarea "a"
click at [1052, 544] on button "Próximo" at bounding box center [1072, 554] width 88 height 27
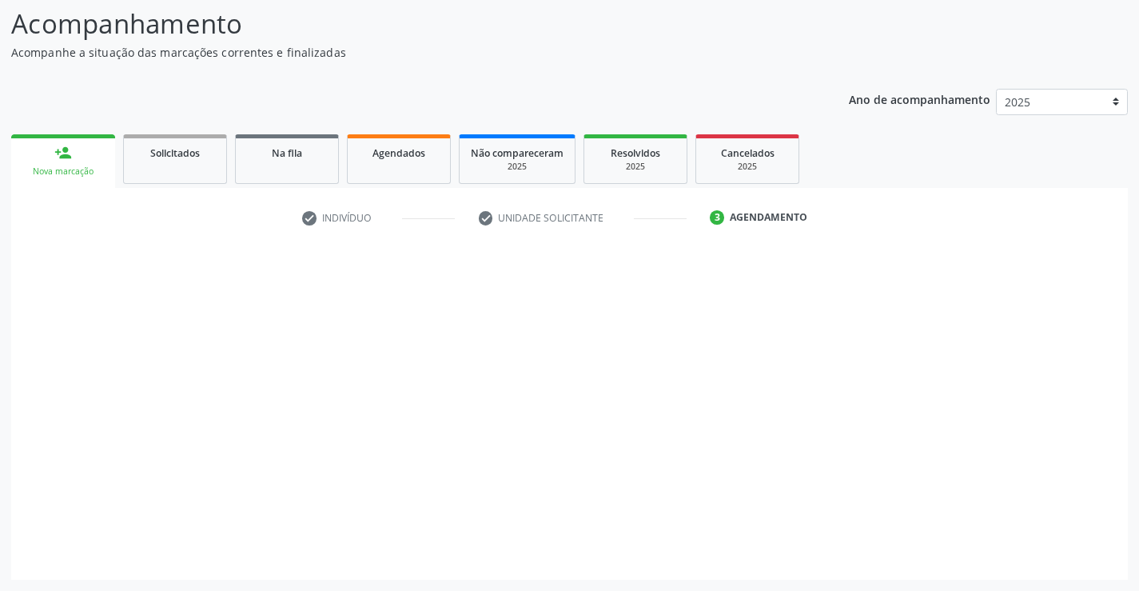
scroll to position [105, 0]
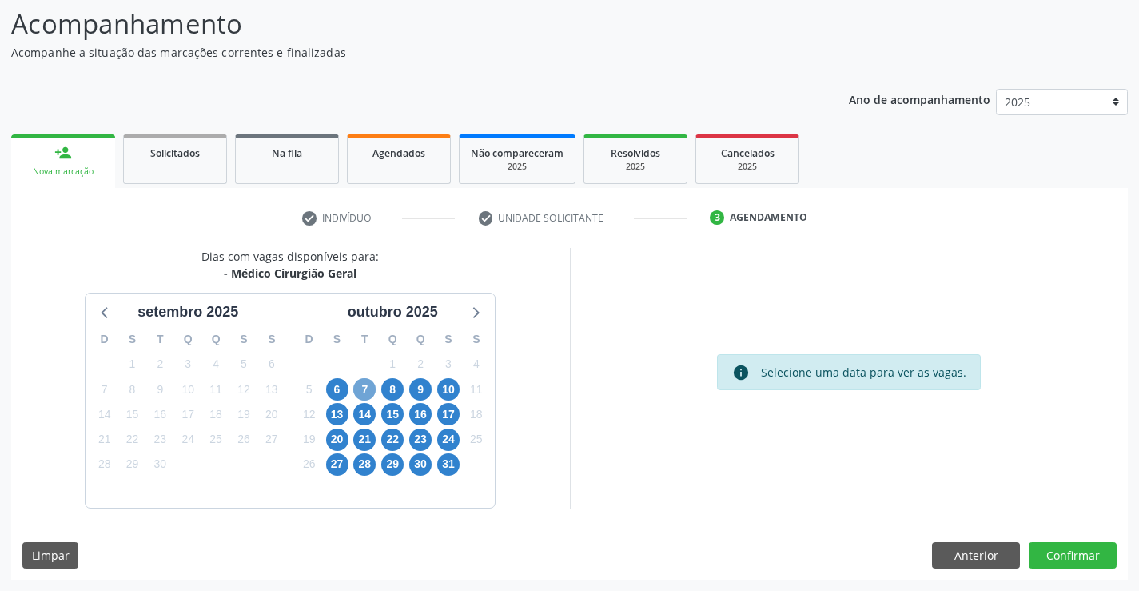
click at [365, 386] on span "7" at bounding box center [364, 389] width 22 height 22
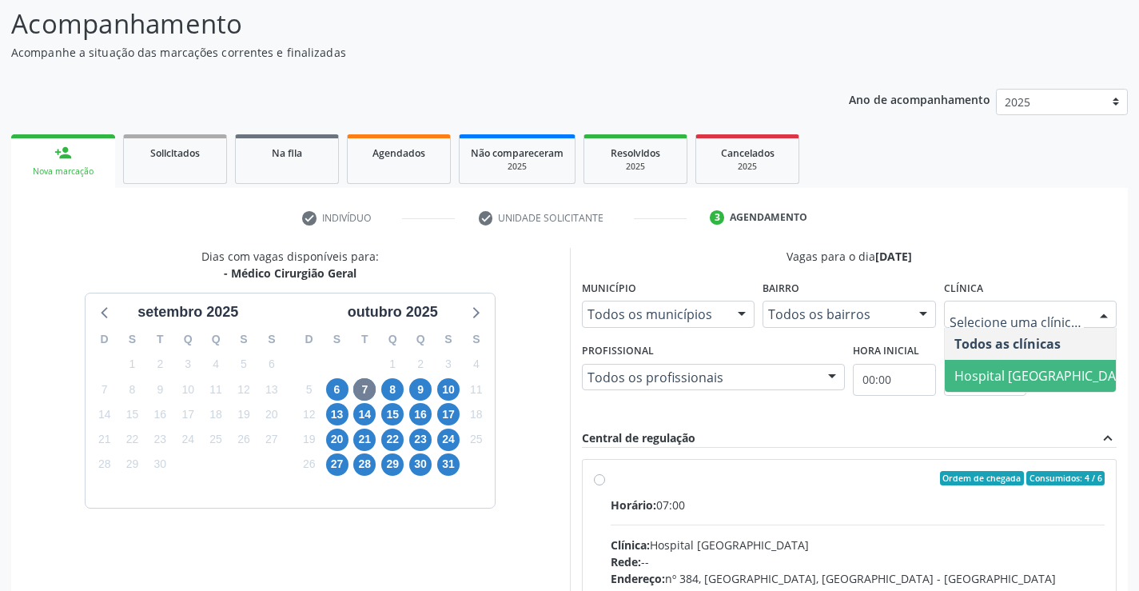
click at [1030, 364] on span "Hospital [GEOGRAPHIC_DATA]" at bounding box center [1045, 376] width 200 height 32
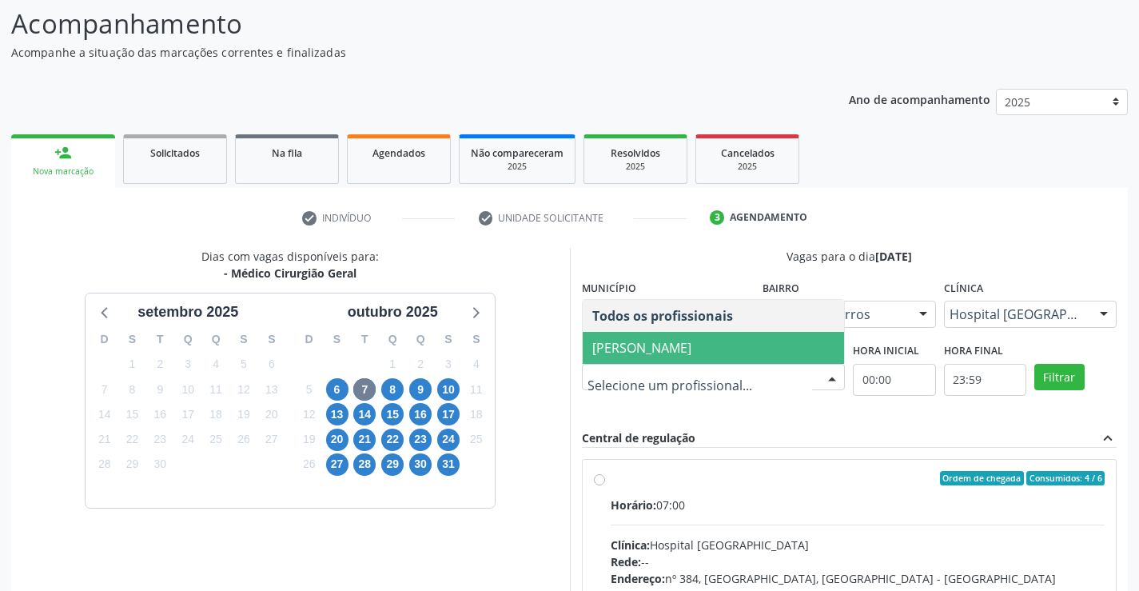
click at [691, 345] on span "[PERSON_NAME]" at bounding box center [641, 348] width 99 height 18
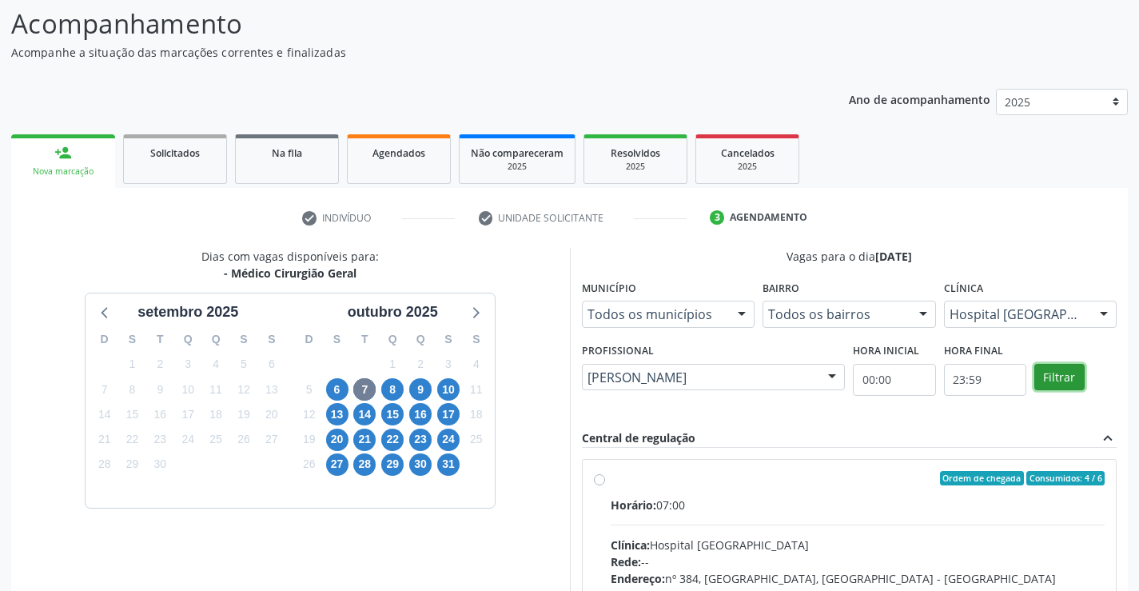
click at [1047, 380] on button "Filtrar" at bounding box center [1059, 377] width 50 height 27
click at [713, 479] on div "Ordem de chegada Consumidos: 4 / 6" at bounding box center [858, 478] width 495 height 14
click at [605, 479] on input "Ordem de chegada Consumidos: 4 / 6 Horário: 07:00 Clínica: Hospital [GEOGRAPHIC…" at bounding box center [599, 478] width 11 height 14
radio input "true"
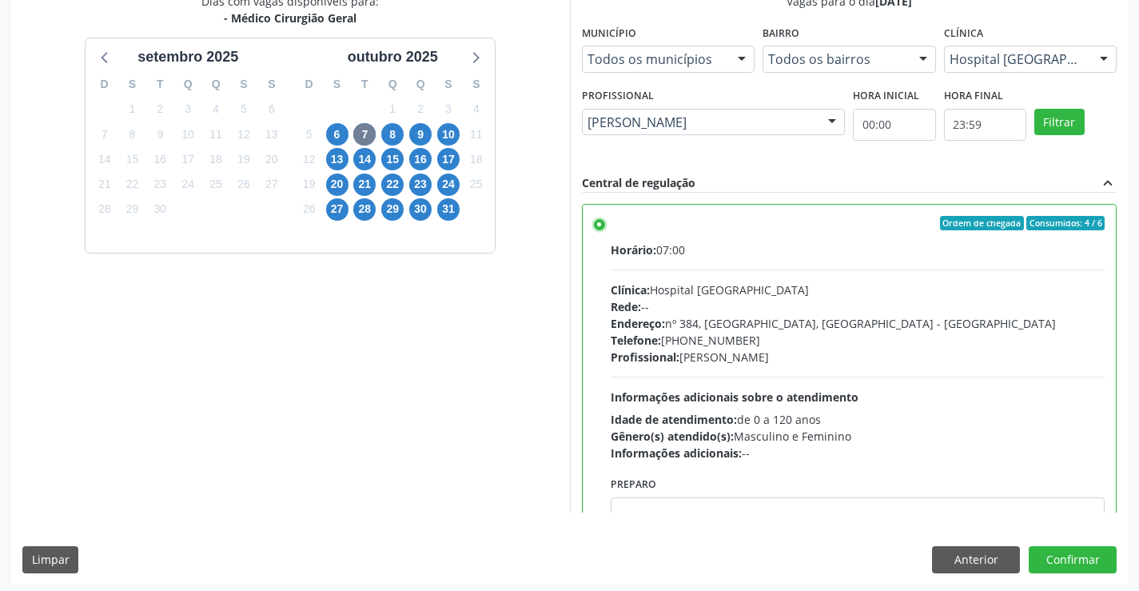
scroll to position [364, 0]
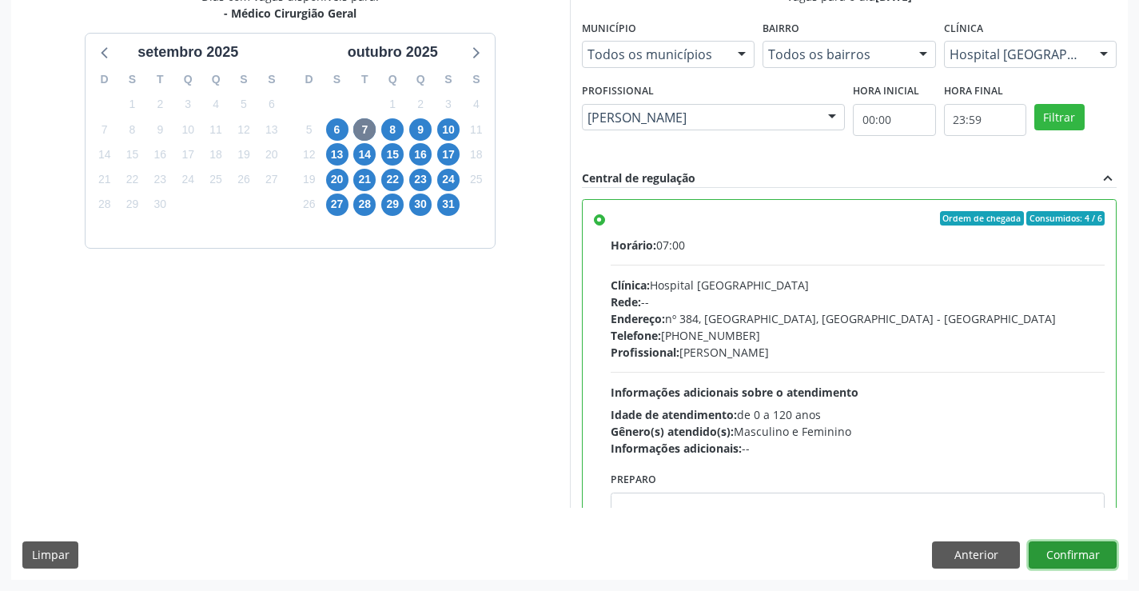
click at [1062, 555] on button "Confirmar" at bounding box center [1072, 554] width 88 height 27
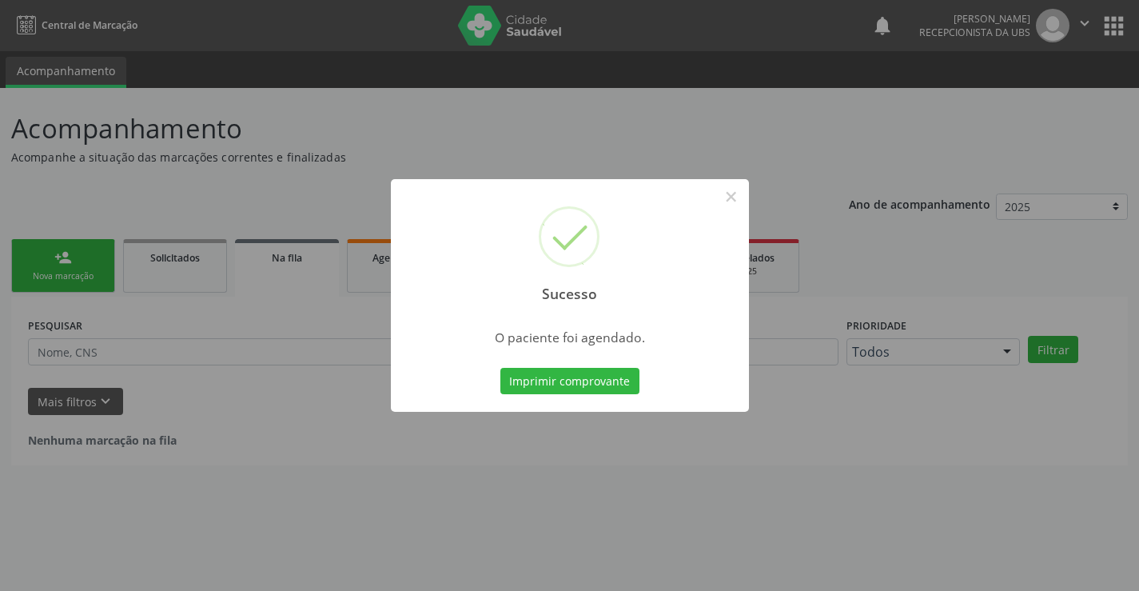
scroll to position [0, 0]
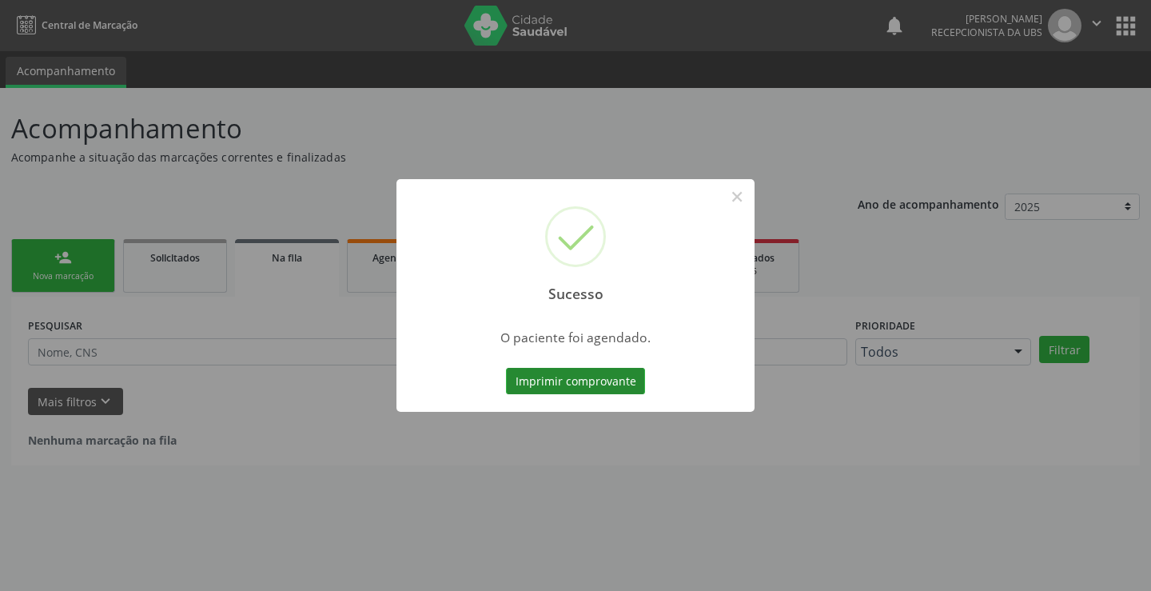
click at [595, 384] on button "Imprimir comprovante" at bounding box center [575, 381] width 139 height 27
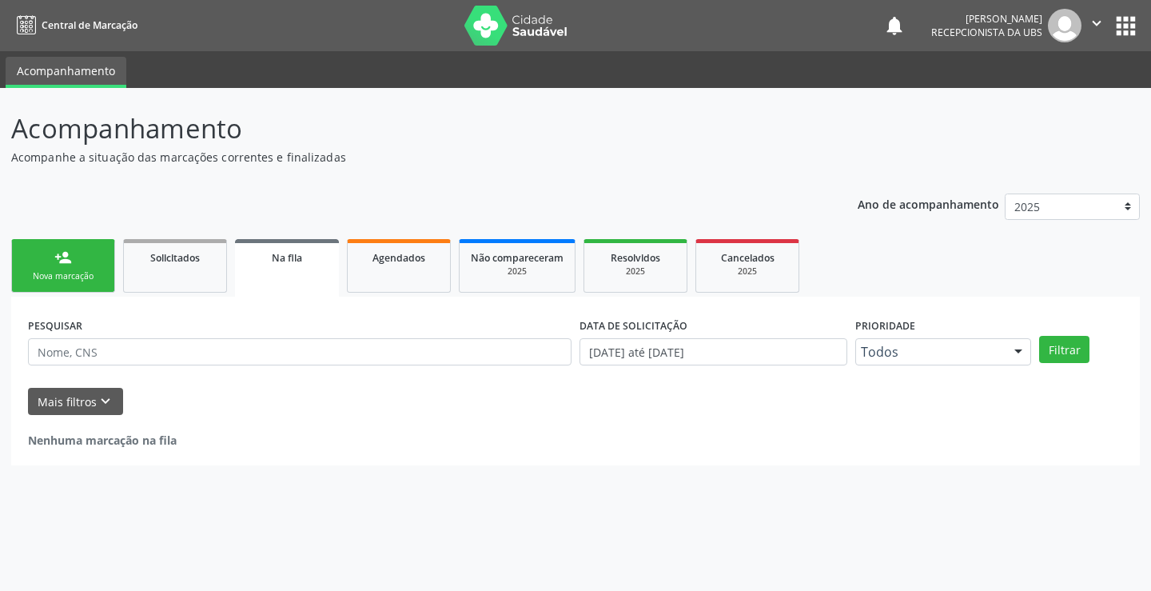
click at [46, 269] on link "person_add Nova marcação" at bounding box center [63, 266] width 104 height 54
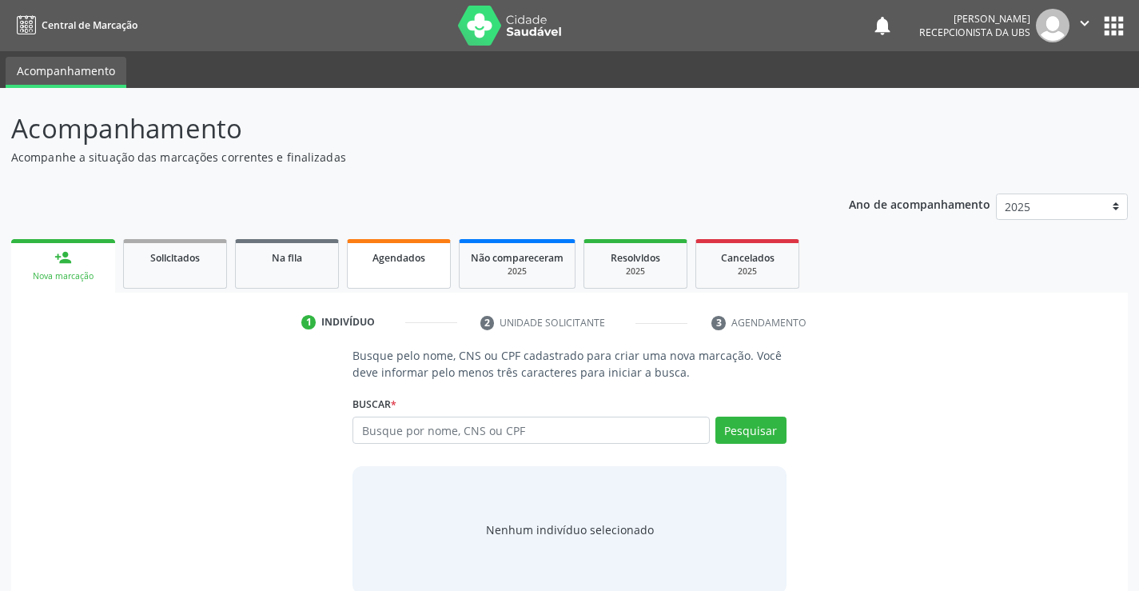
click at [431, 253] on div "Agendados" at bounding box center [399, 257] width 80 height 17
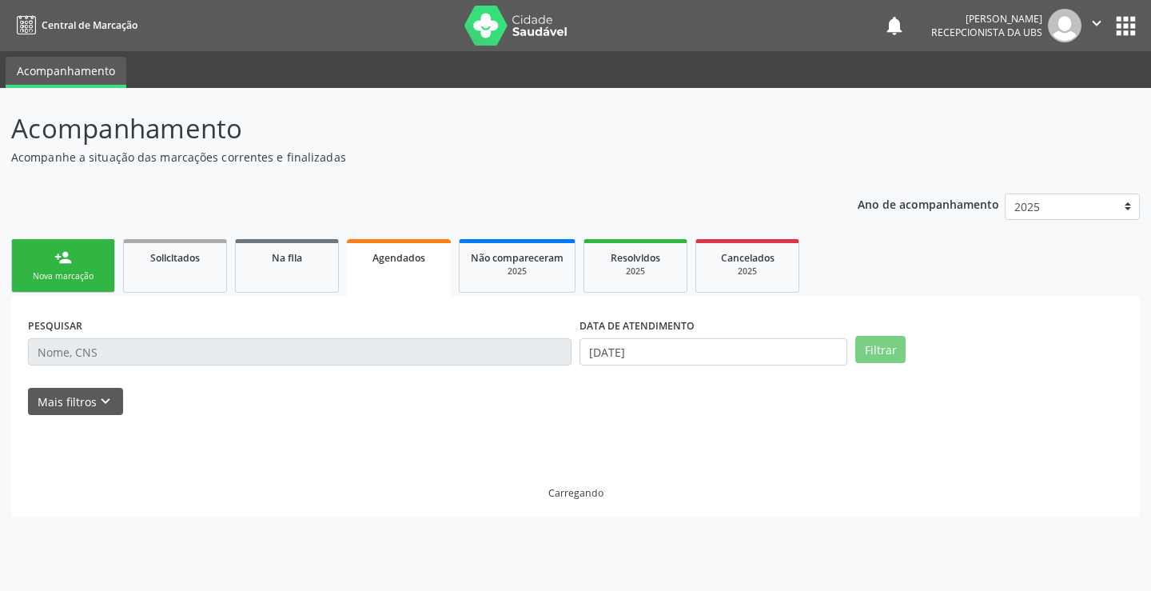
click at [431, 253] on div "Agendados" at bounding box center [399, 257] width 82 height 17
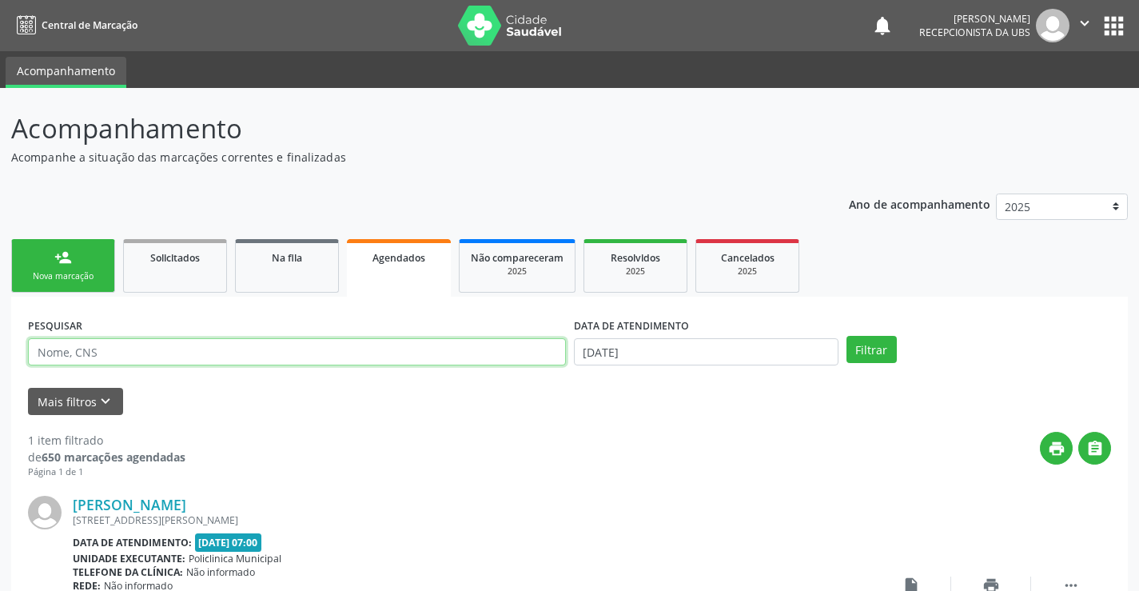
click at [402, 343] on input "text" at bounding box center [297, 351] width 538 height 27
type input "[PERSON_NAME]"
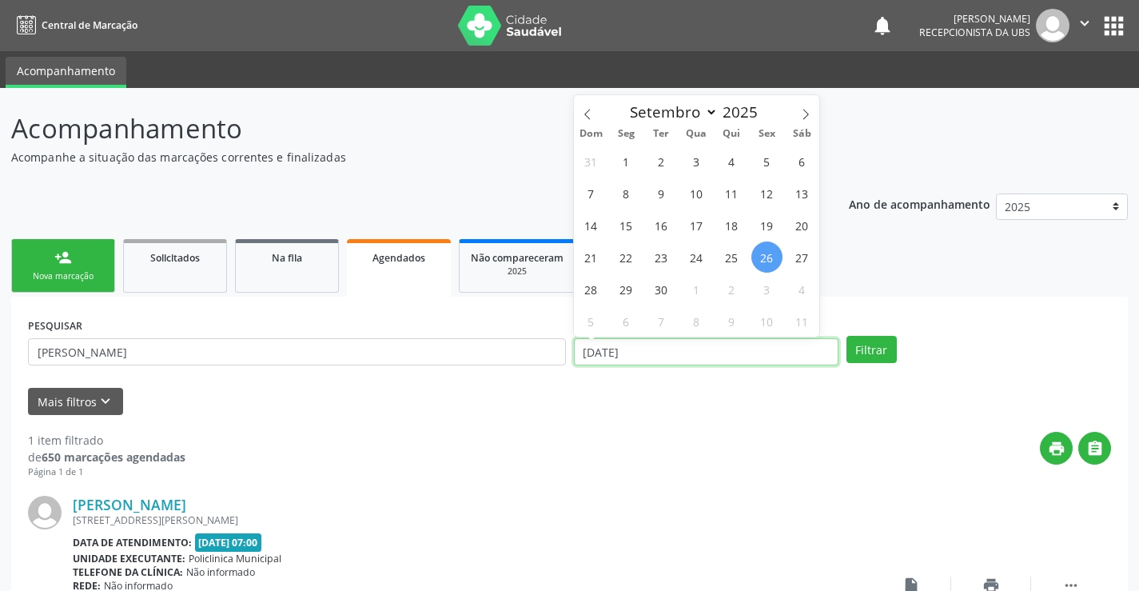
click at [698, 364] on input "[DATE]" at bounding box center [706, 351] width 265 height 27
click at [804, 116] on icon at bounding box center [805, 114] width 11 height 11
select select "9"
click at [760, 249] on span "24" at bounding box center [766, 256] width 31 height 31
type input "[DATE]"
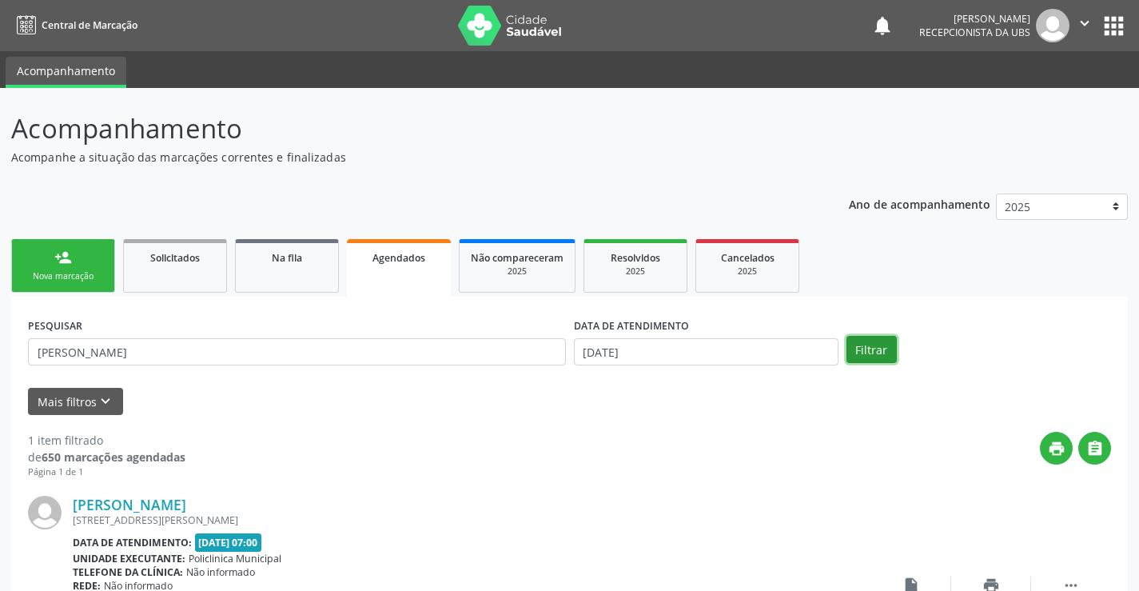
click at [850, 337] on button "Filtrar" at bounding box center [871, 349] width 50 height 27
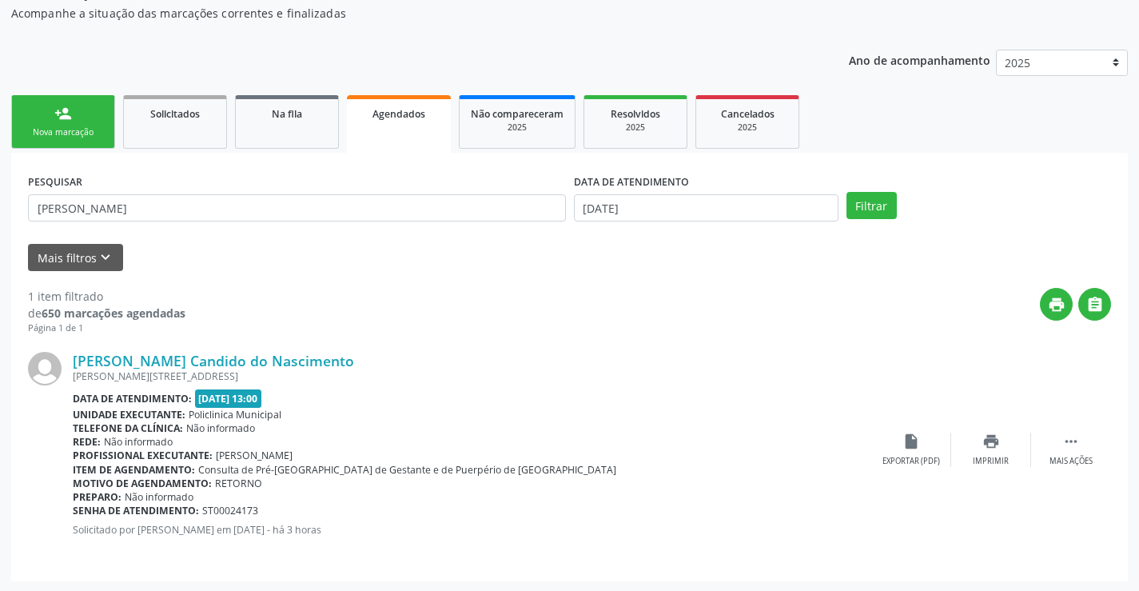
scroll to position [145, 0]
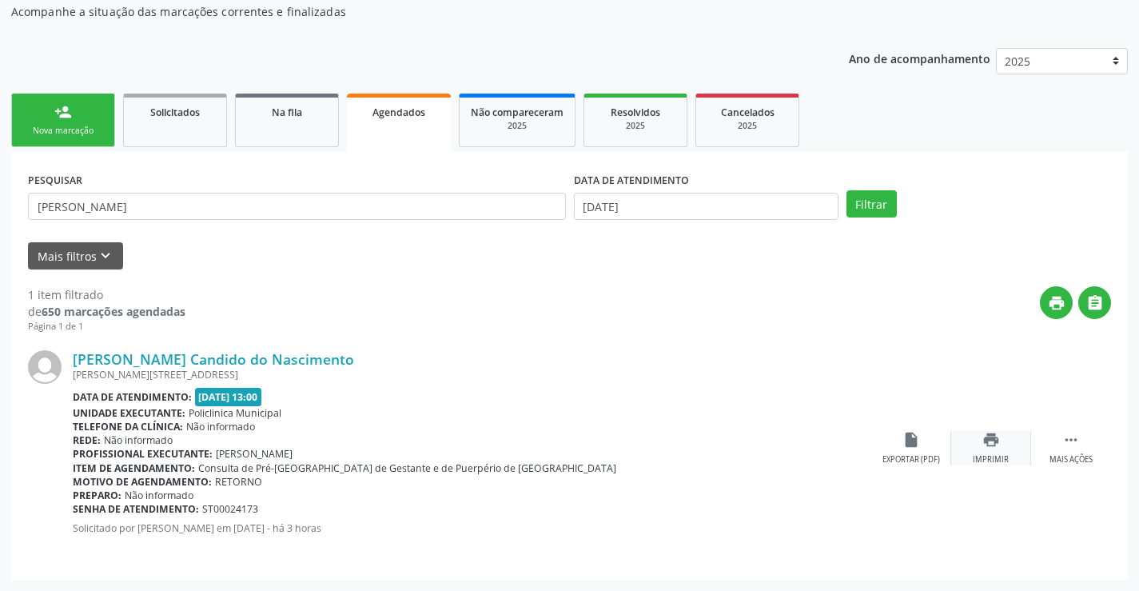
click at [993, 444] on icon "print" at bounding box center [991, 440] width 18 height 18
click at [66, 111] on div "person_add" at bounding box center [63, 112] width 18 height 18
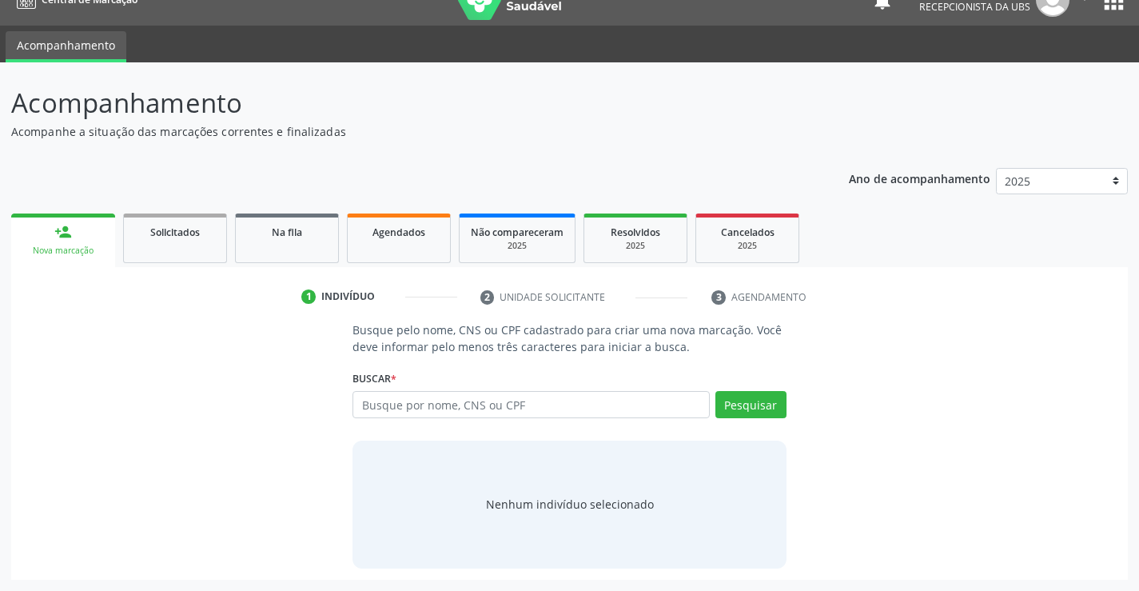
scroll to position [26, 0]
click at [452, 406] on input "text" at bounding box center [530, 404] width 356 height 27
paste input "709609613970579"
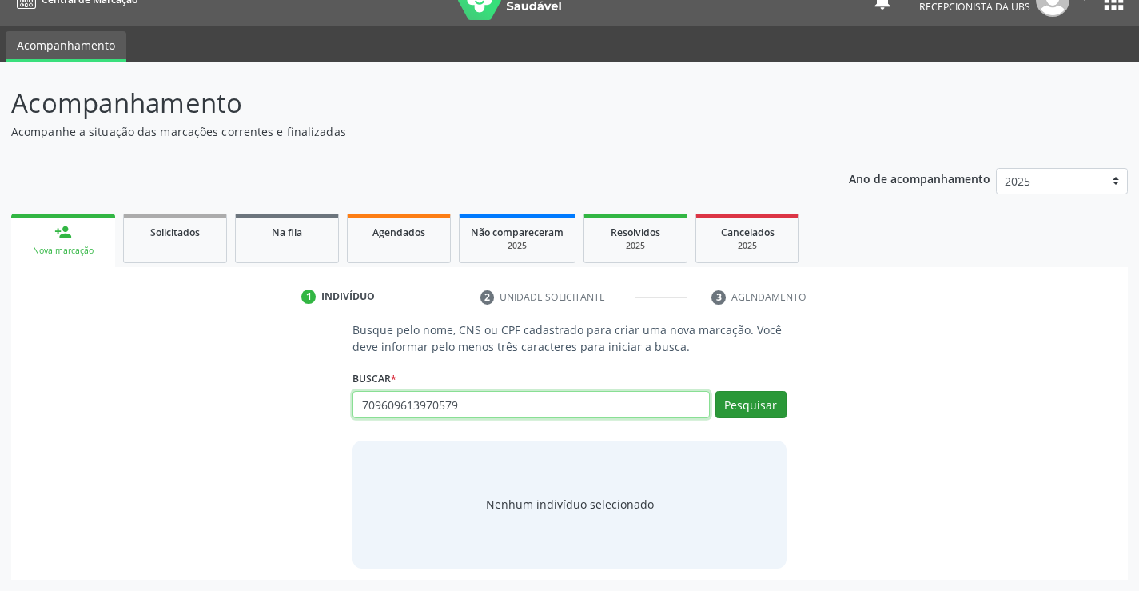
type input "709609613970579"
click at [762, 400] on button "Pesquisar" at bounding box center [750, 404] width 71 height 27
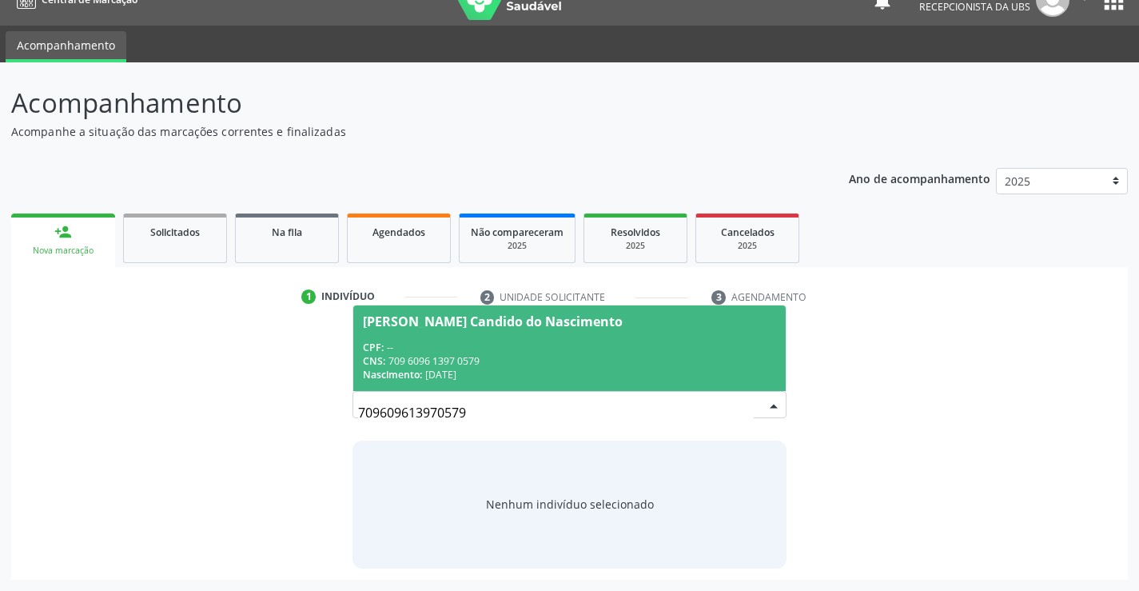
click at [575, 332] on span "[PERSON_NAME] Candido do Nascimento CPF: -- CNS: 709 6096 1397 0579 Nascimento:…" at bounding box center [569, 348] width 432 height 86
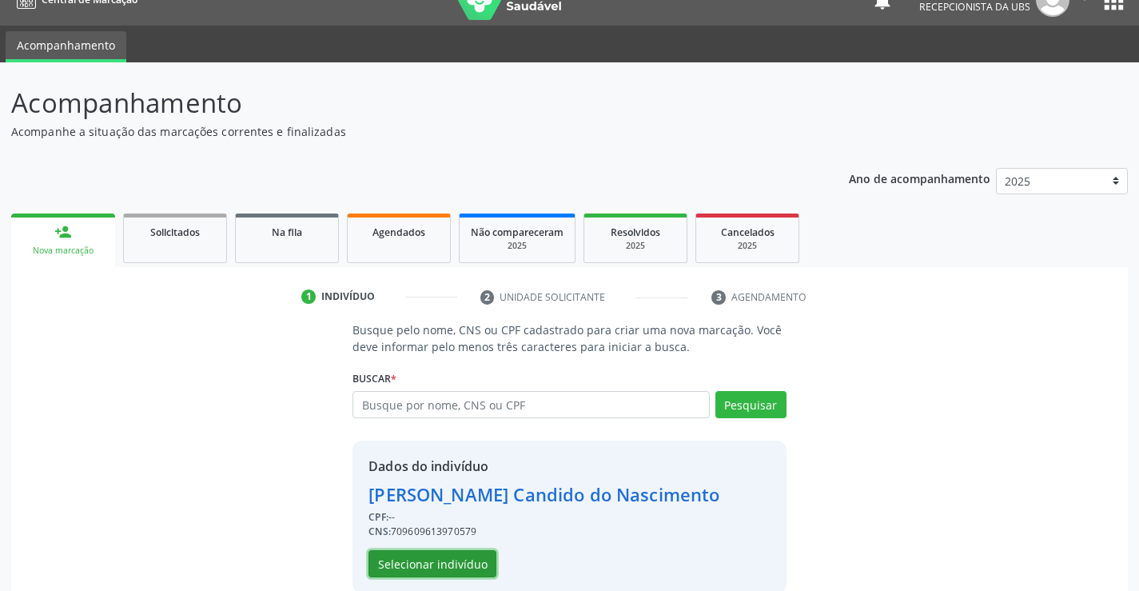
click at [447, 567] on button "Selecionar indivíduo" at bounding box center [432, 563] width 128 height 27
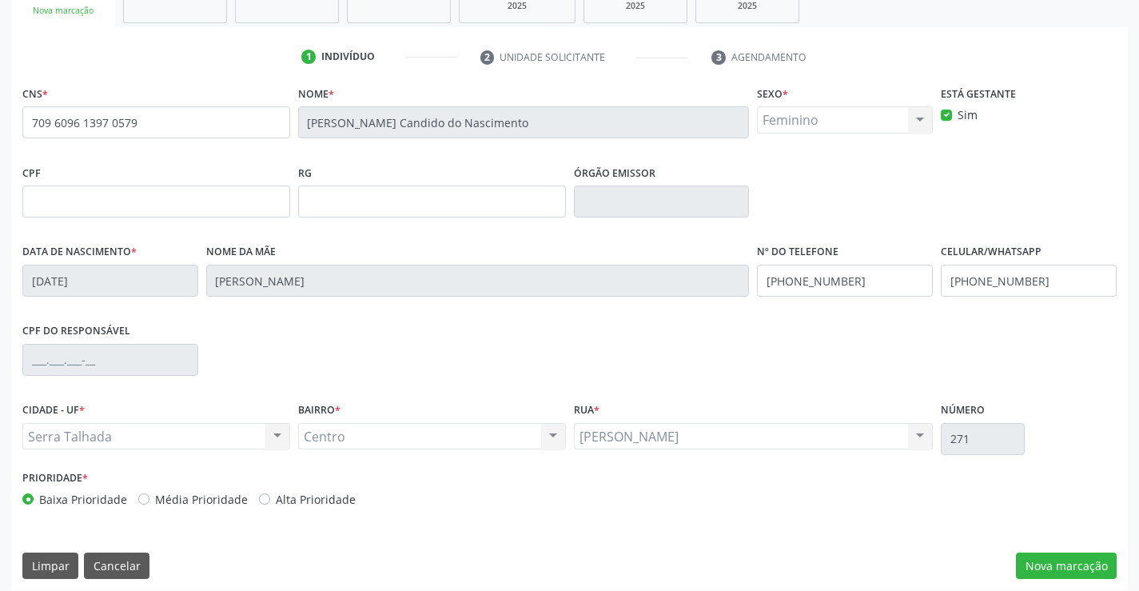
scroll to position [276, 0]
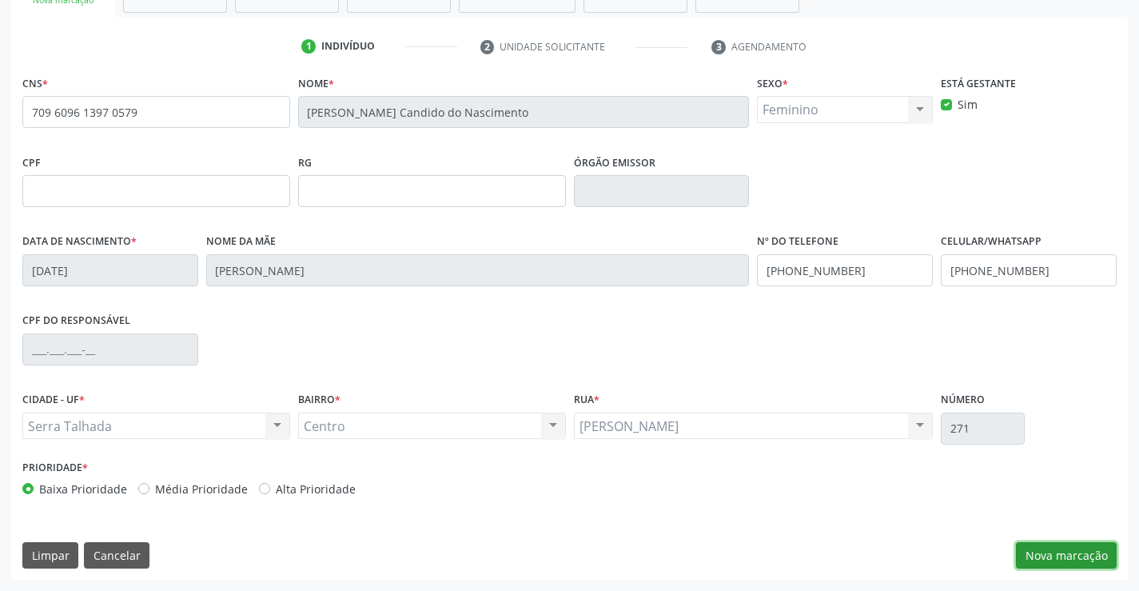
click at [1063, 551] on button "Nova marcação" at bounding box center [1066, 555] width 101 height 27
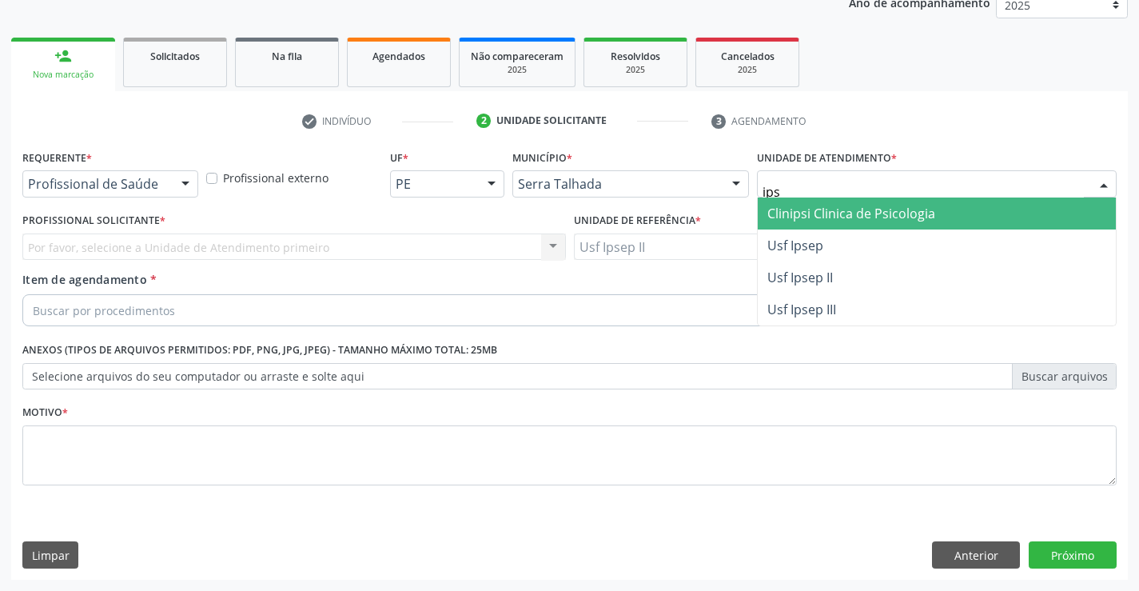
type input "ipse"
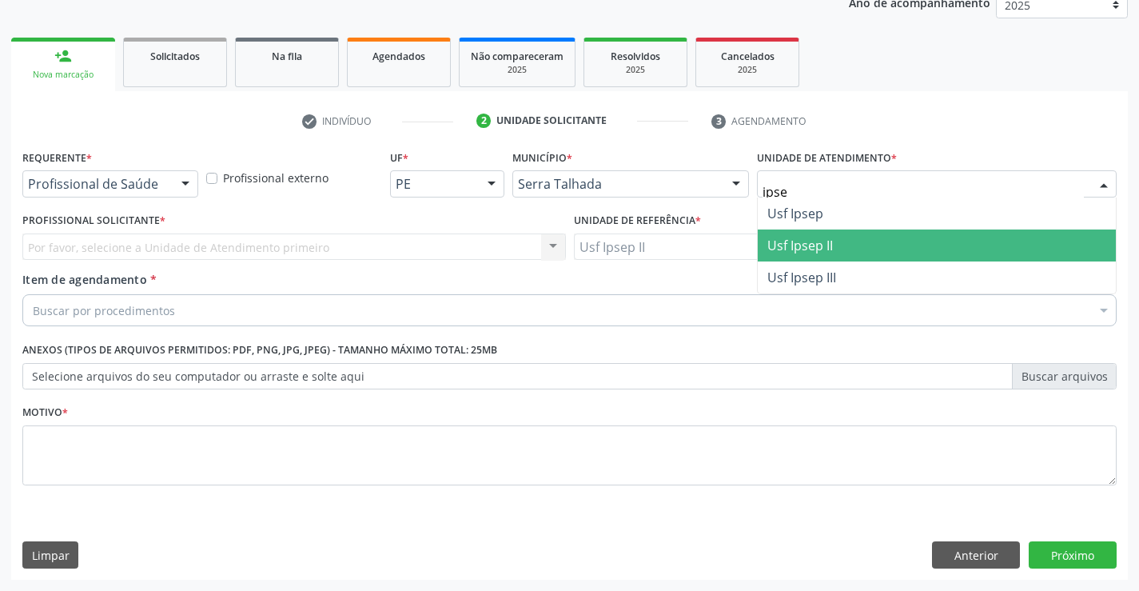
click at [821, 237] on span "Usf Ipsep II" at bounding box center [800, 246] width 66 height 18
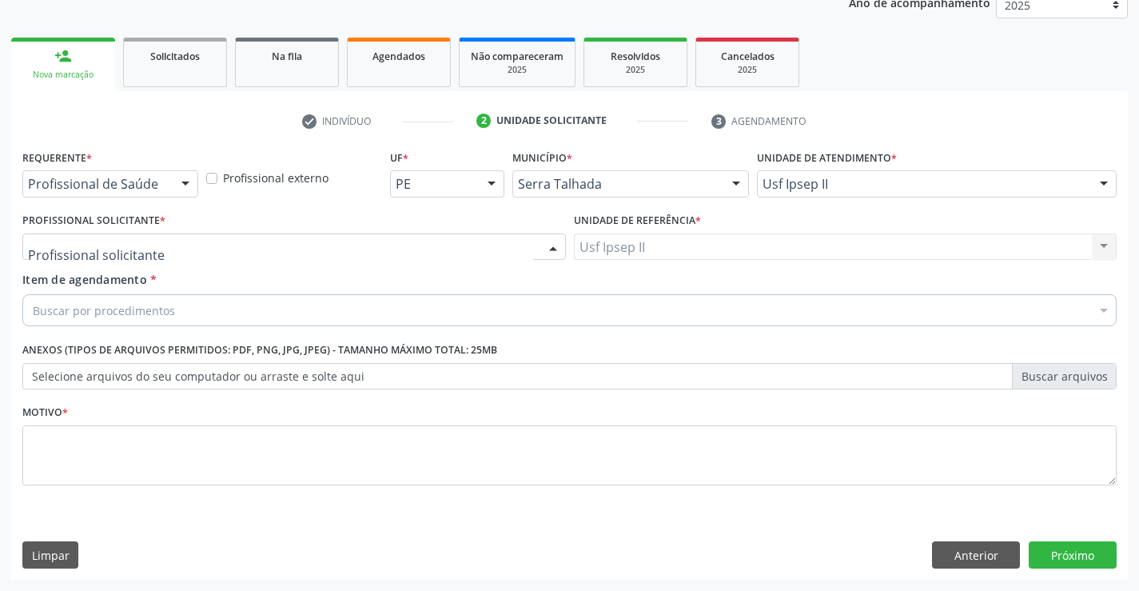
click at [220, 249] on div at bounding box center [293, 246] width 543 height 27
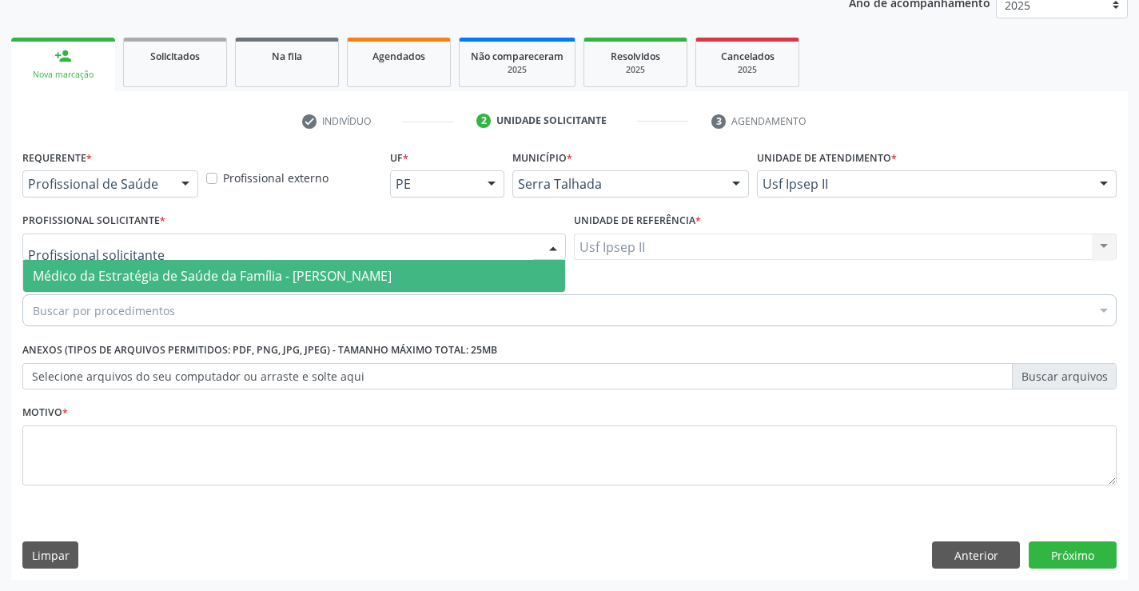
click at [209, 273] on span "Médico da Estratégia de Saúde da Família - [PERSON_NAME]" at bounding box center [212, 276] width 359 height 18
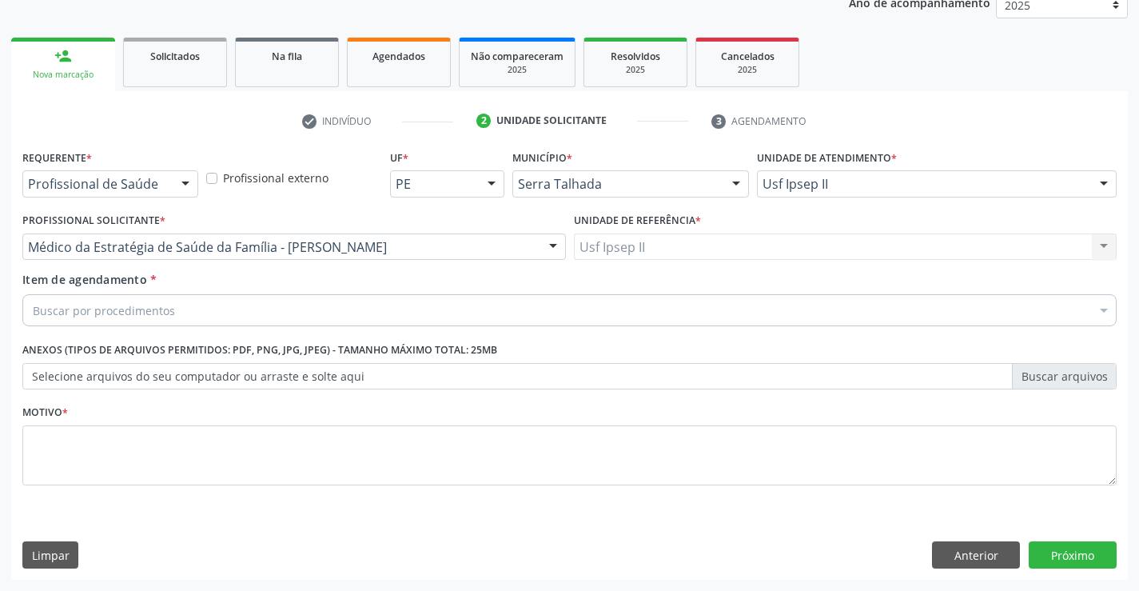
click at [191, 314] on div "Buscar por procedimentos" at bounding box center [569, 310] width 1094 height 32
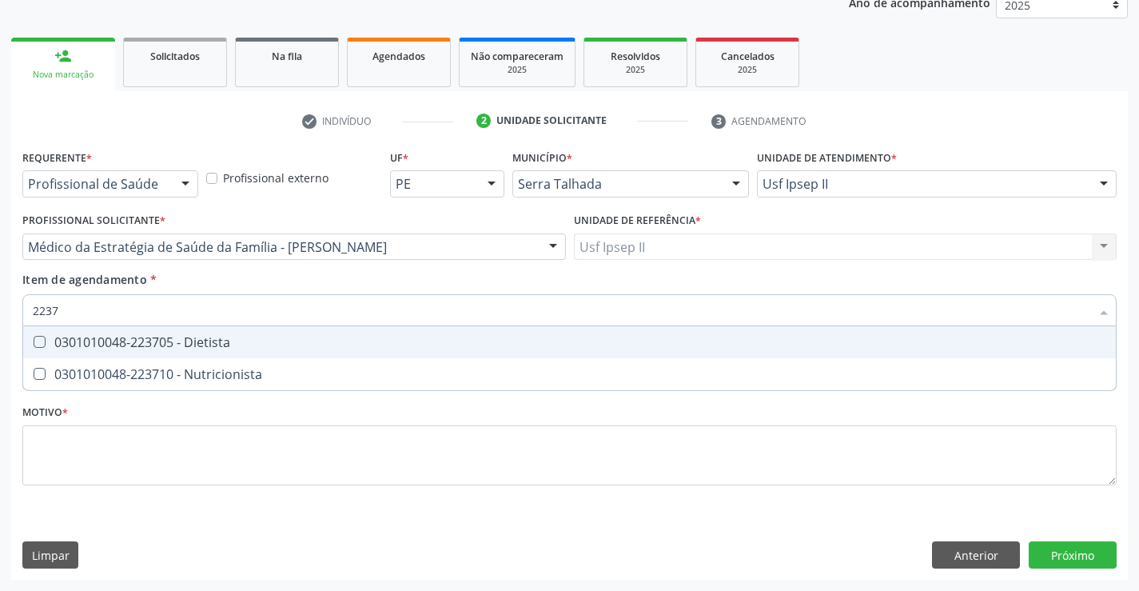
type input "22371"
click at [195, 341] on div "0301010048-223710 - Nutricionista" at bounding box center [569, 342] width 1073 height 13
checkbox Nutricionista "true"
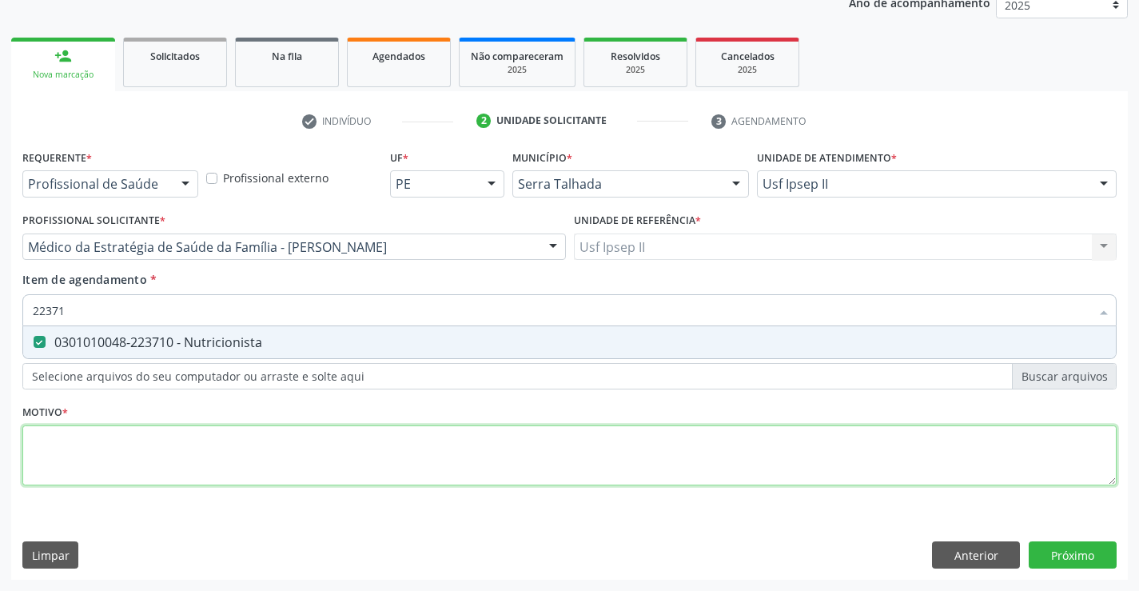
click at [162, 451] on div "Requerente * Profissional de Saúde Profissional de Saúde Paciente Nenhum result…" at bounding box center [569, 326] width 1094 height 362
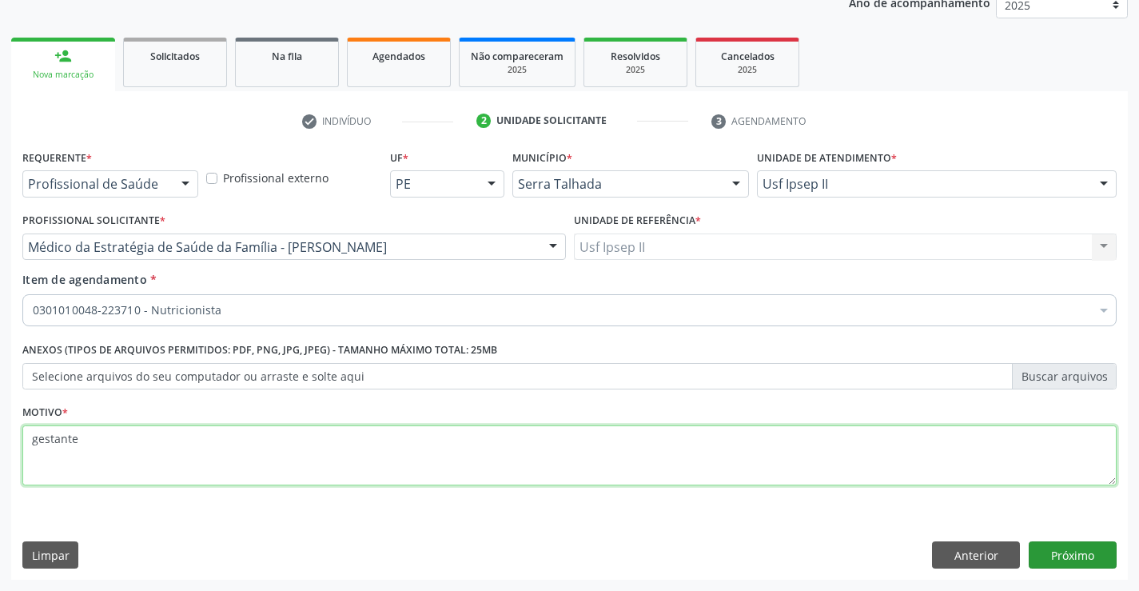
type textarea "gestante"
click at [1045, 566] on button "Próximo" at bounding box center [1072, 554] width 88 height 27
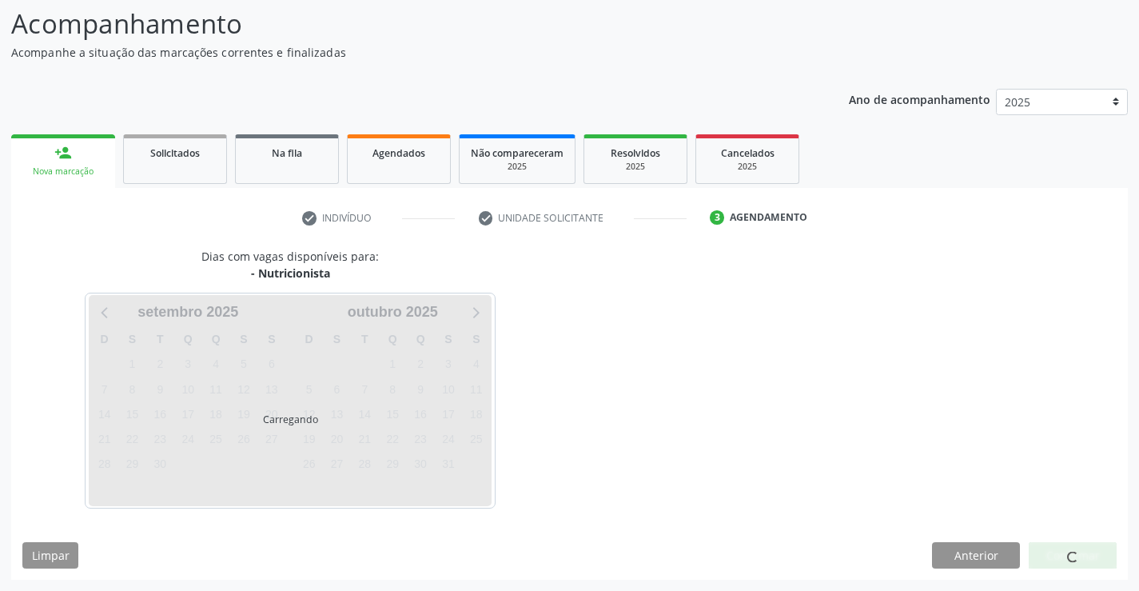
scroll to position [105, 0]
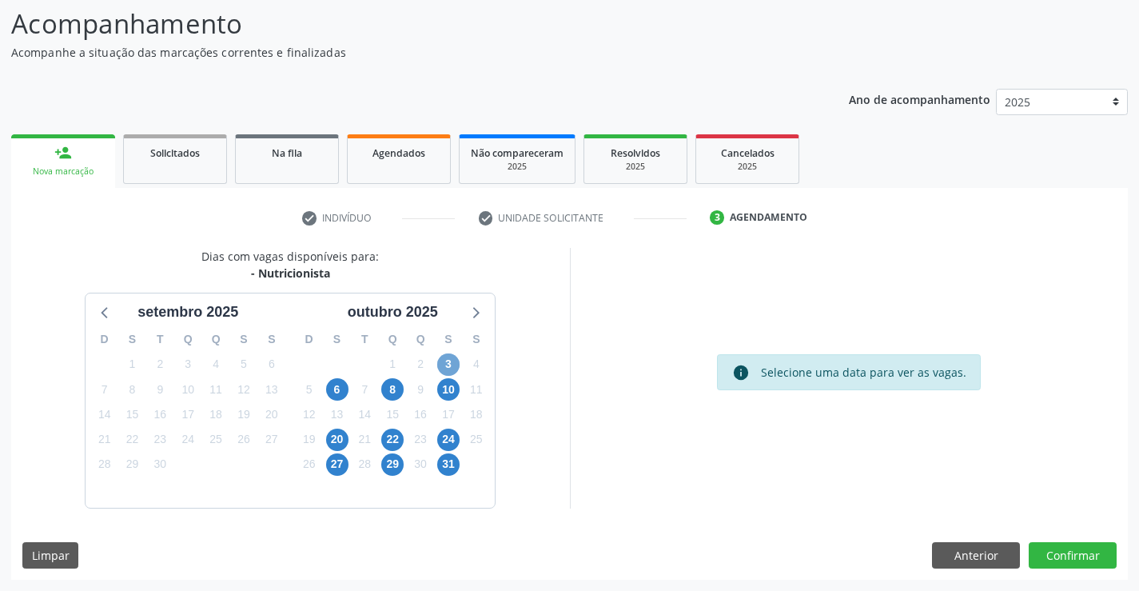
click at [448, 365] on span "3" at bounding box center [448, 364] width 22 height 22
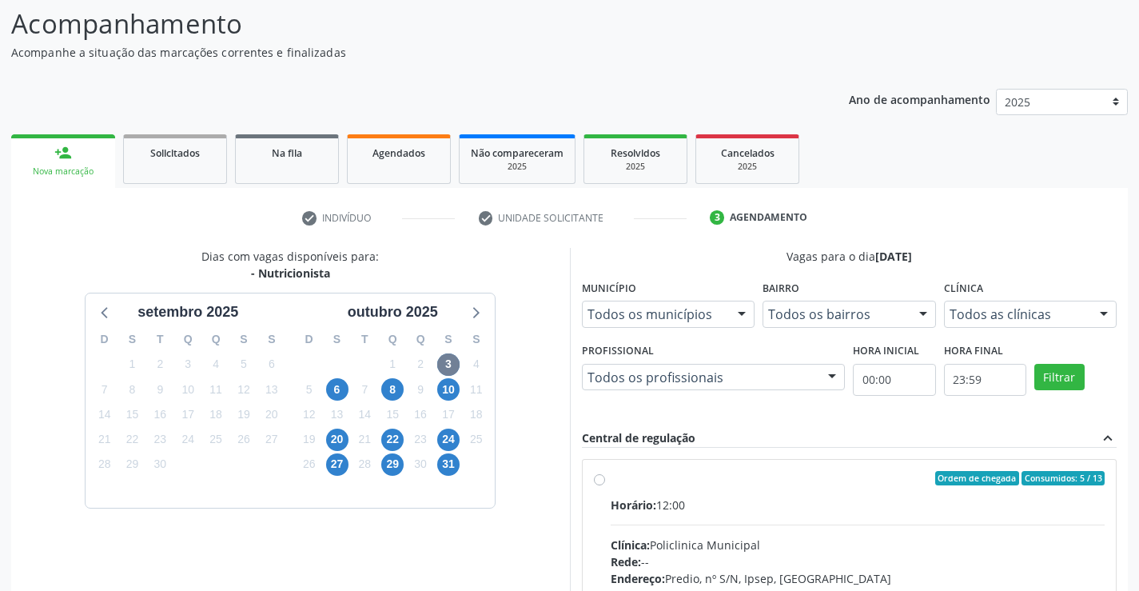
click at [1060, 324] on div "Todos as clínicas" at bounding box center [1030, 313] width 173 height 27
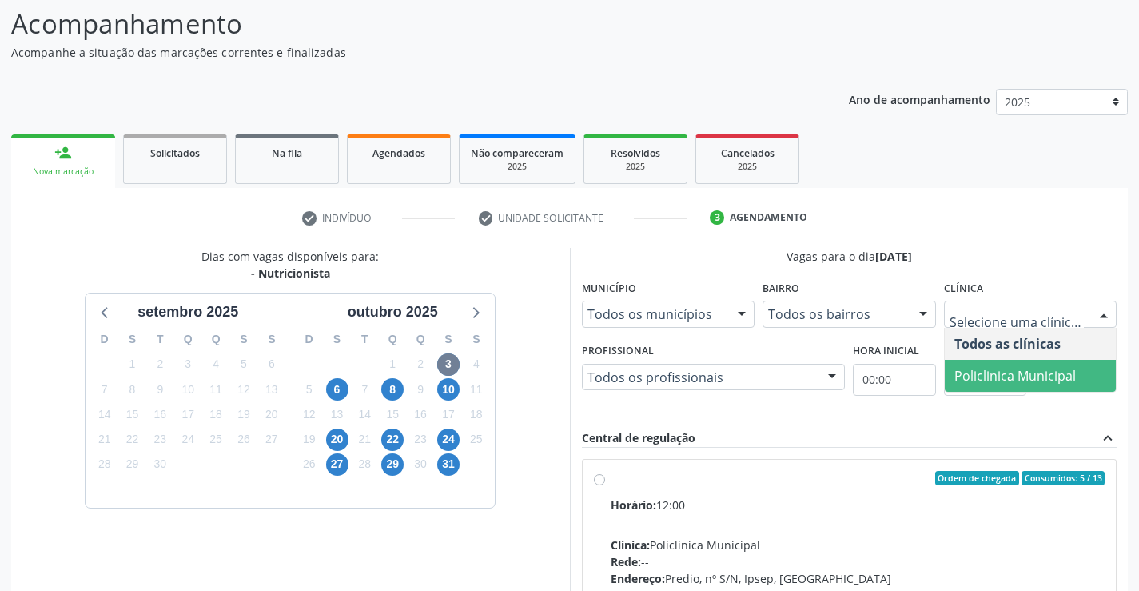
click at [1029, 360] on span "Policlinica Municipal" at bounding box center [1031, 376] width 172 height 32
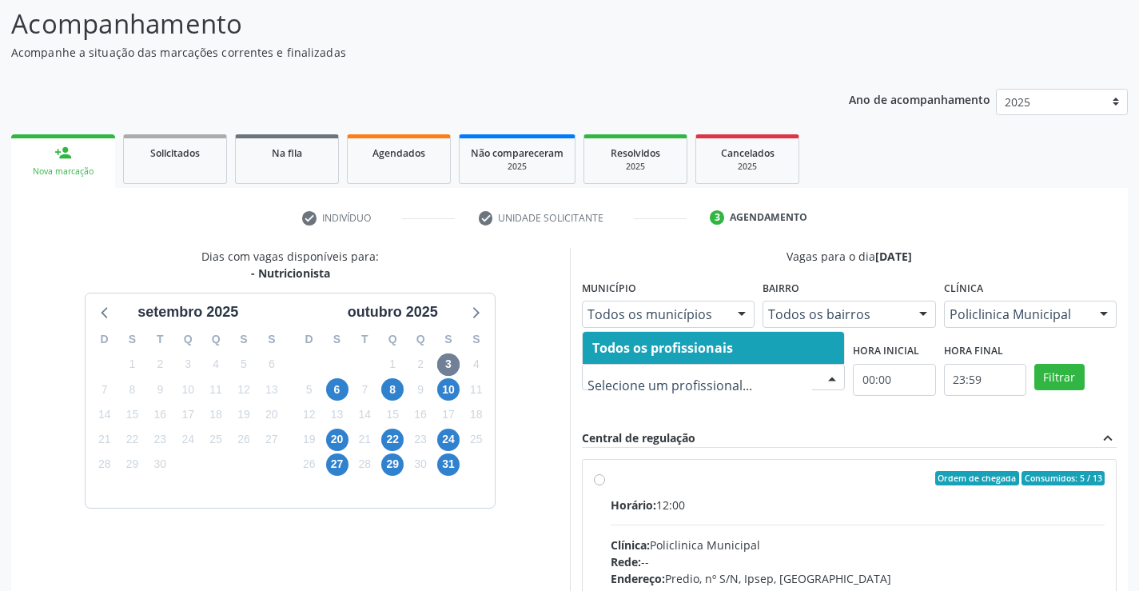
click at [702, 354] on span "Todos os profissionais" at bounding box center [662, 348] width 141 height 18
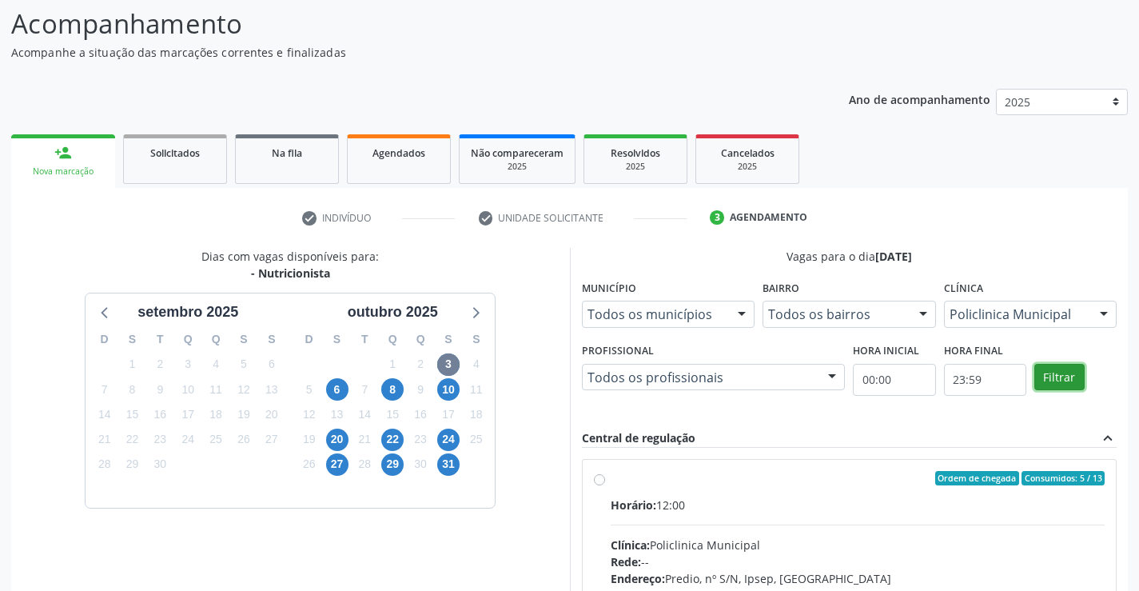
click at [1063, 376] on button "Filtrar" at bounding box center [1059, 377] width 50 height 27
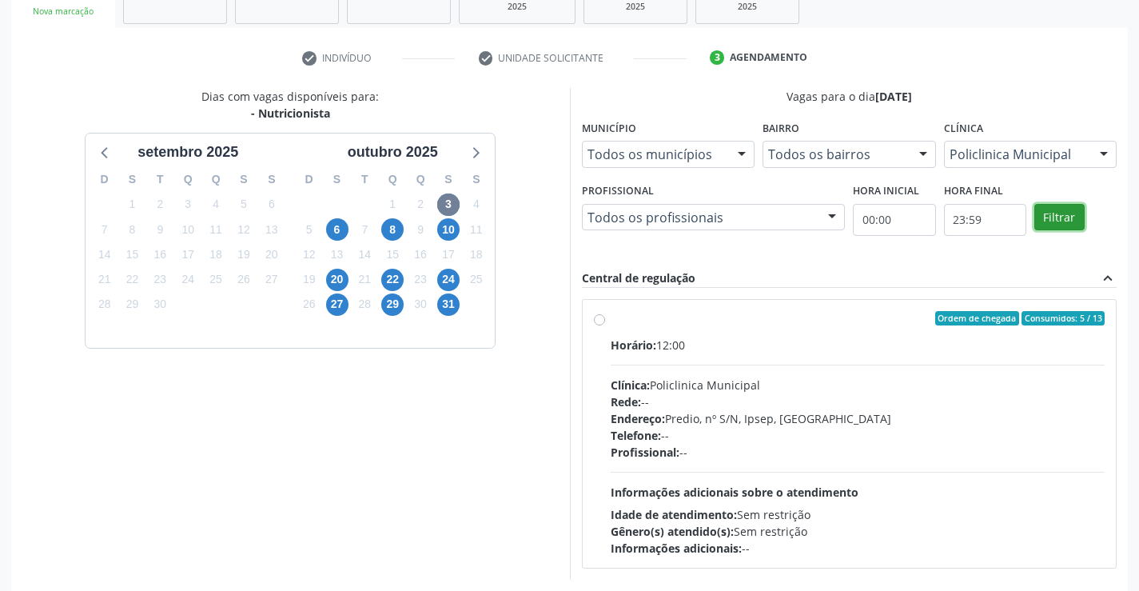
scroll to position [336, 0]
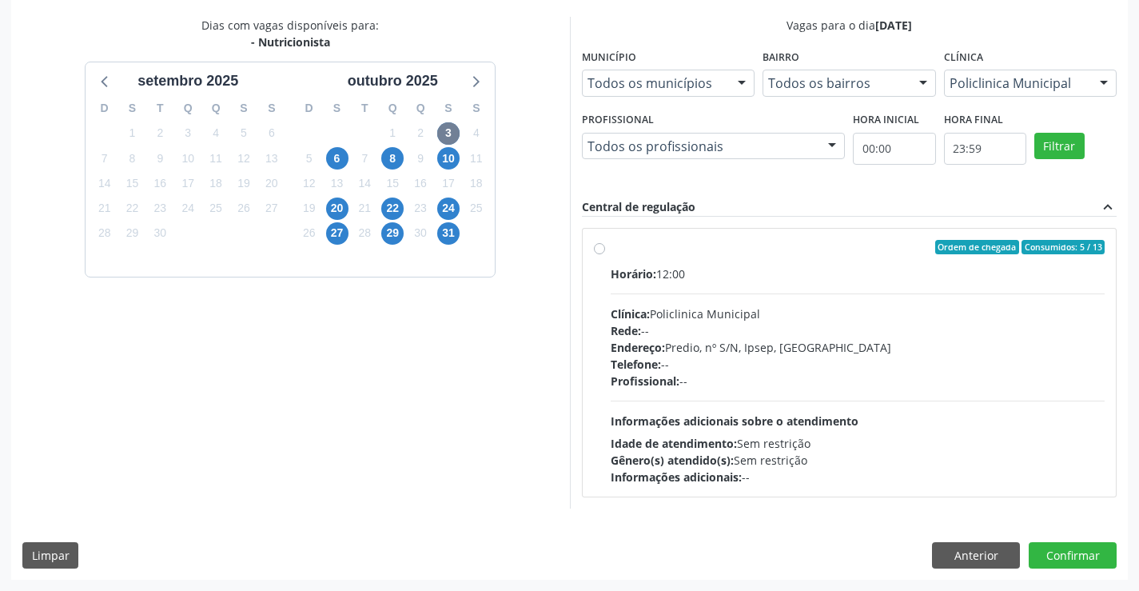
click at [631, 251] on div "Ordem de chegada Consumidos: 5 / 13" at bounding box center [858, 247] width 495 height 14
click at [605, 251] on input "Ordem de chegada Consumidos: 5 / 13 Horário: 12:00 Clínica: Policlinica Municip…" at bounding box center [599, 247] width 11 height 14
radio input "true"
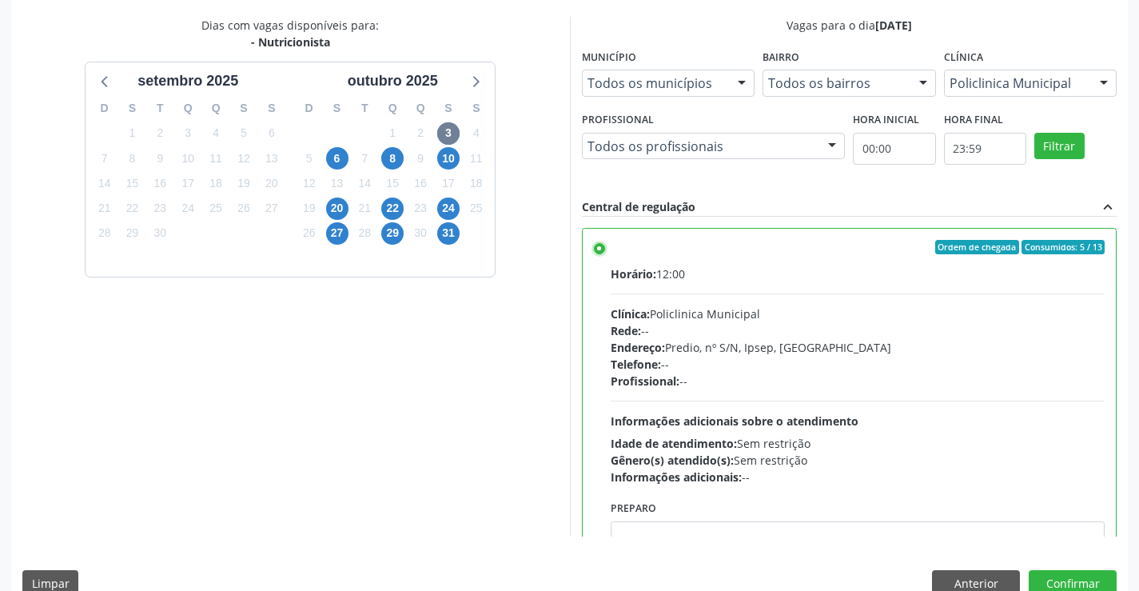
scroll to position [364, 0]
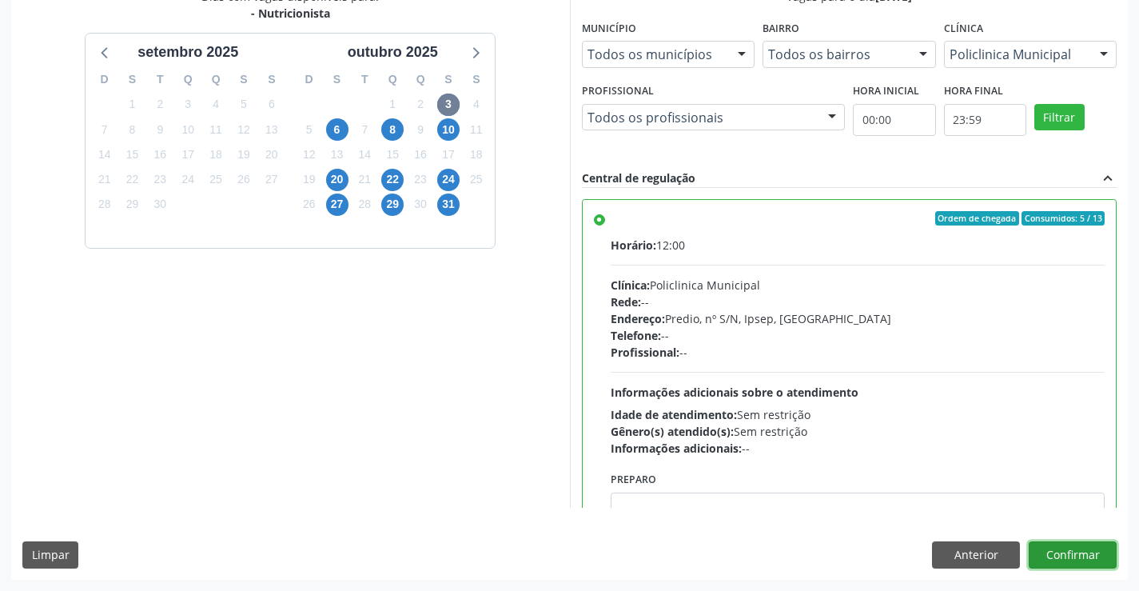
click at [1064, 554] on button "Confirmar" at bounding box center [1072, 554] width 88 height 27
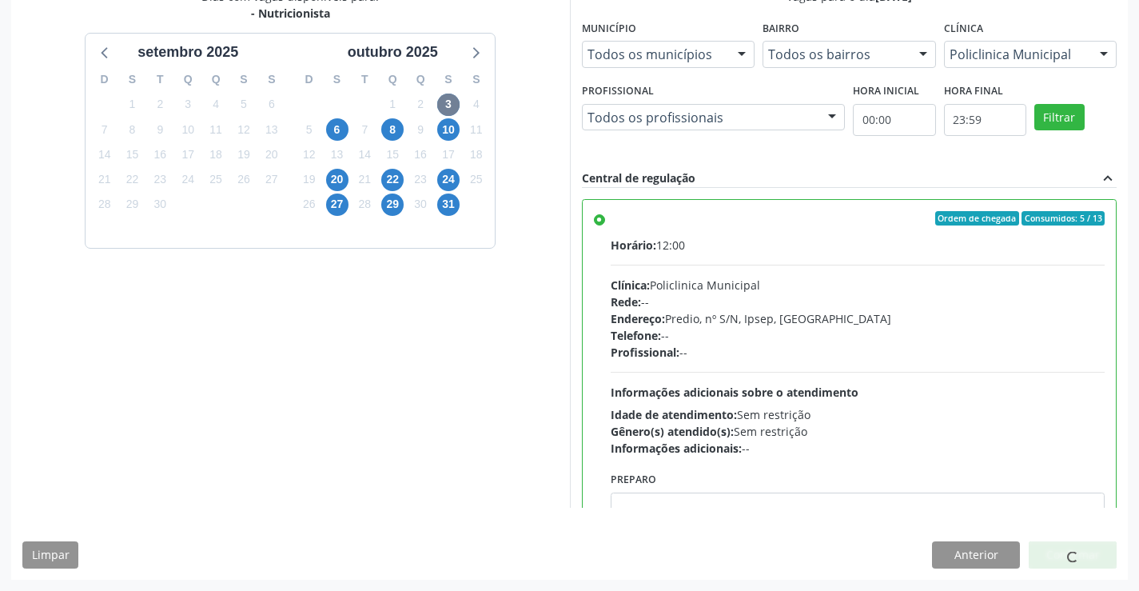
scroll to position [0, 0]
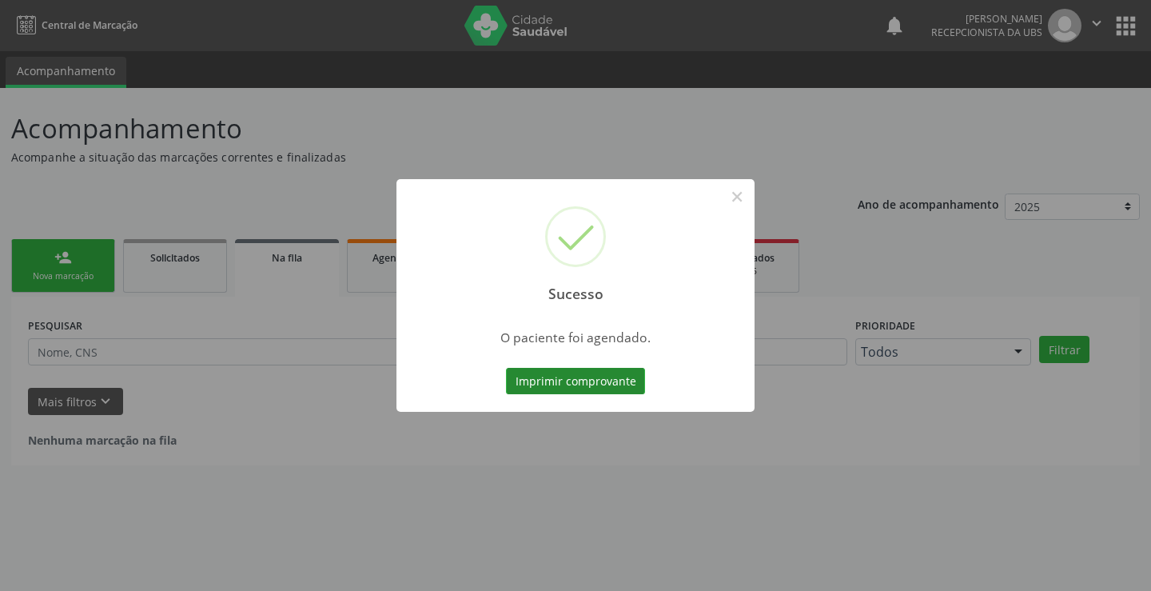
click at [587, 386] on button "Imprimir comprovante" at bounding box center [575, 381] width 139 height 27
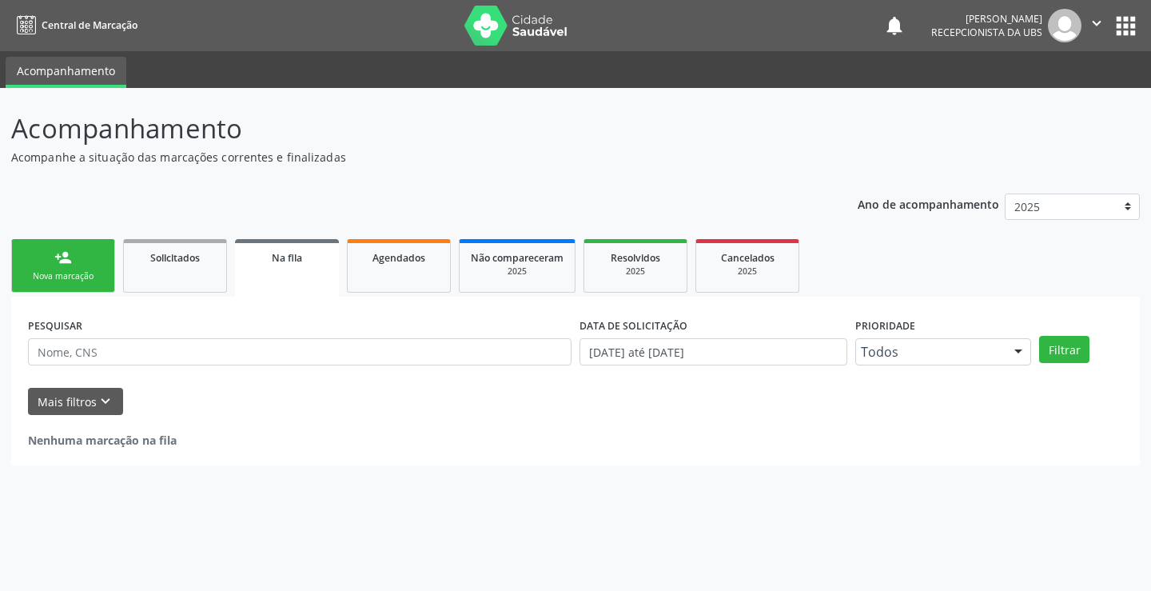
click at [73, 259] on link "person_add Nova marcação" at bounding box center [63, 266] width 104 height 54
